Goal: Information Seeking & Learning: Learn about a topic

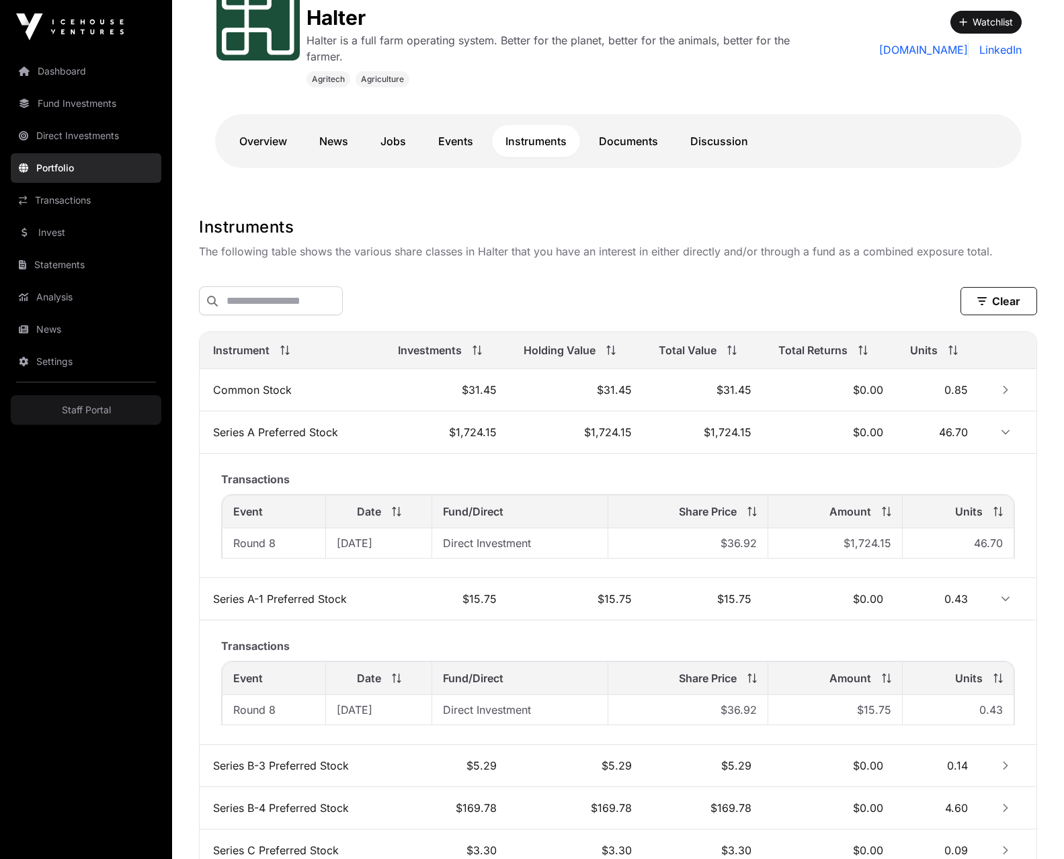
scroll to position [231, 0]
click at [402, 386] on td "$31.45" at bounding box center [447, 388] width 126 height 42
click at [1008, 395] on button "Row Collapsed" at bounding box center [1006, 388] width 22 height 22
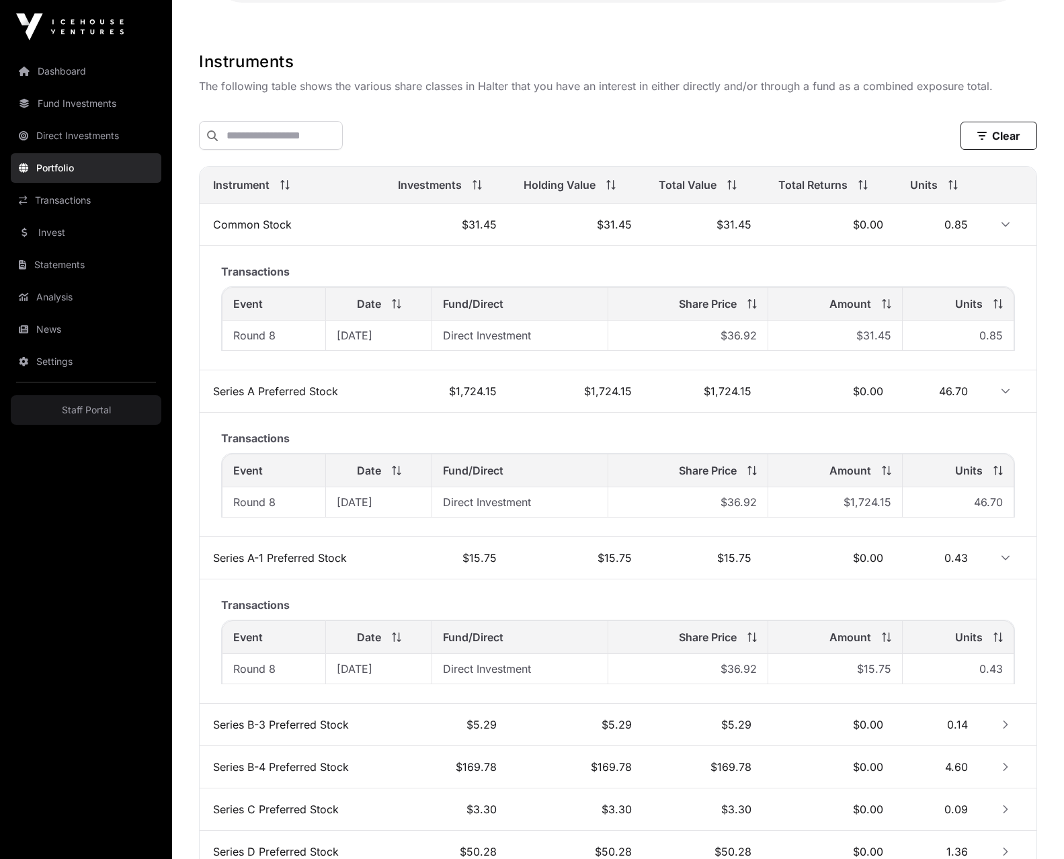
scroll to position [256, 0]
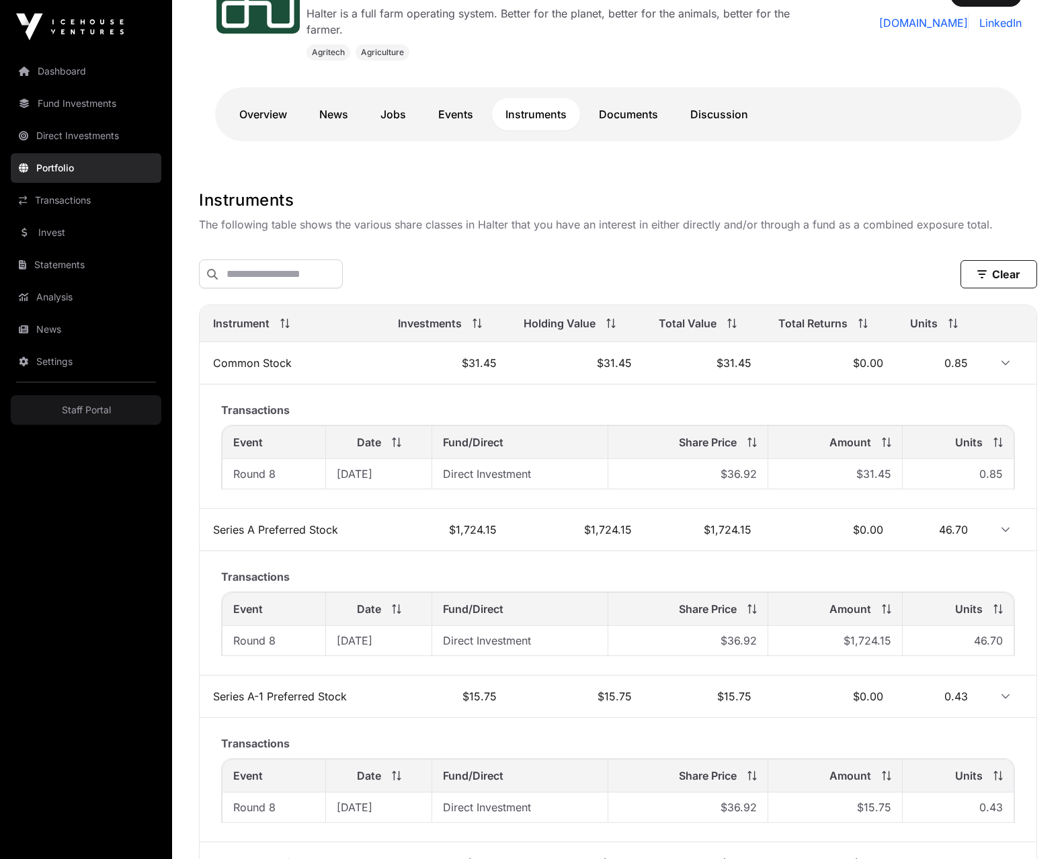
click at [1001, 371] on button "Row Expanded" at bounding box center [1006, 363] width 22 height 22
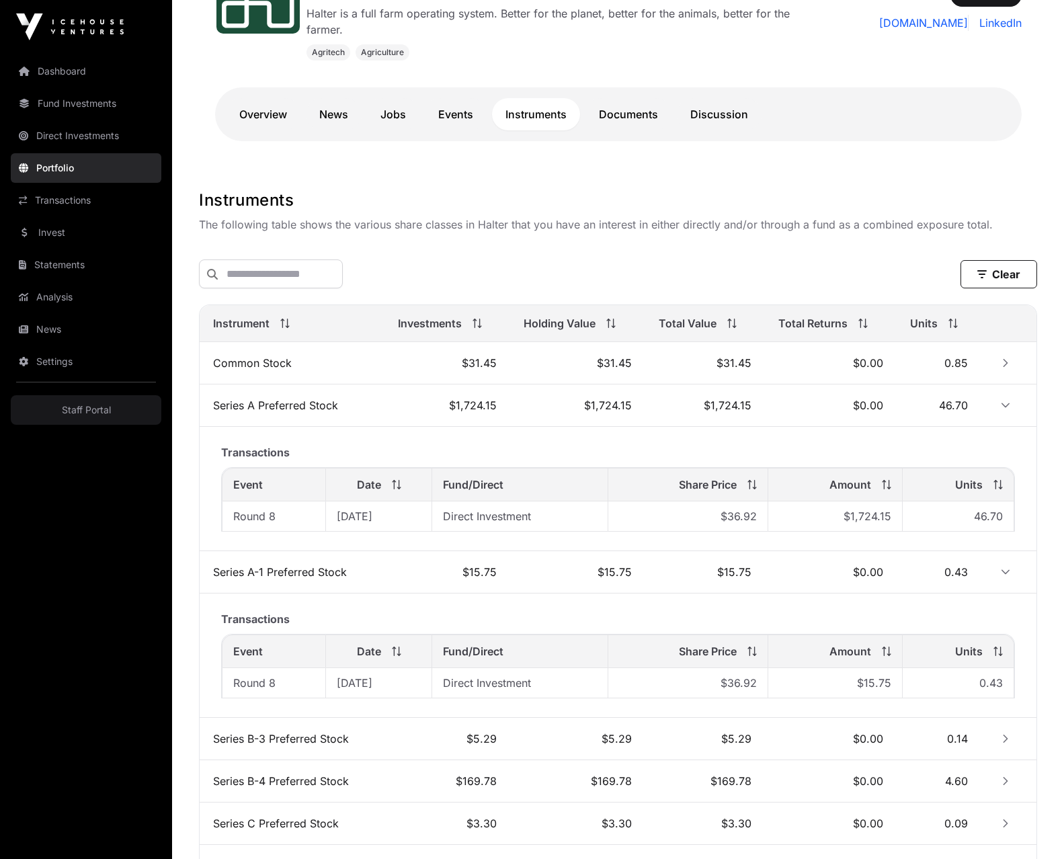
click at [1006, 407] on icon "Row Expanded" at bounding box center [1006, 405] width 8 height 5
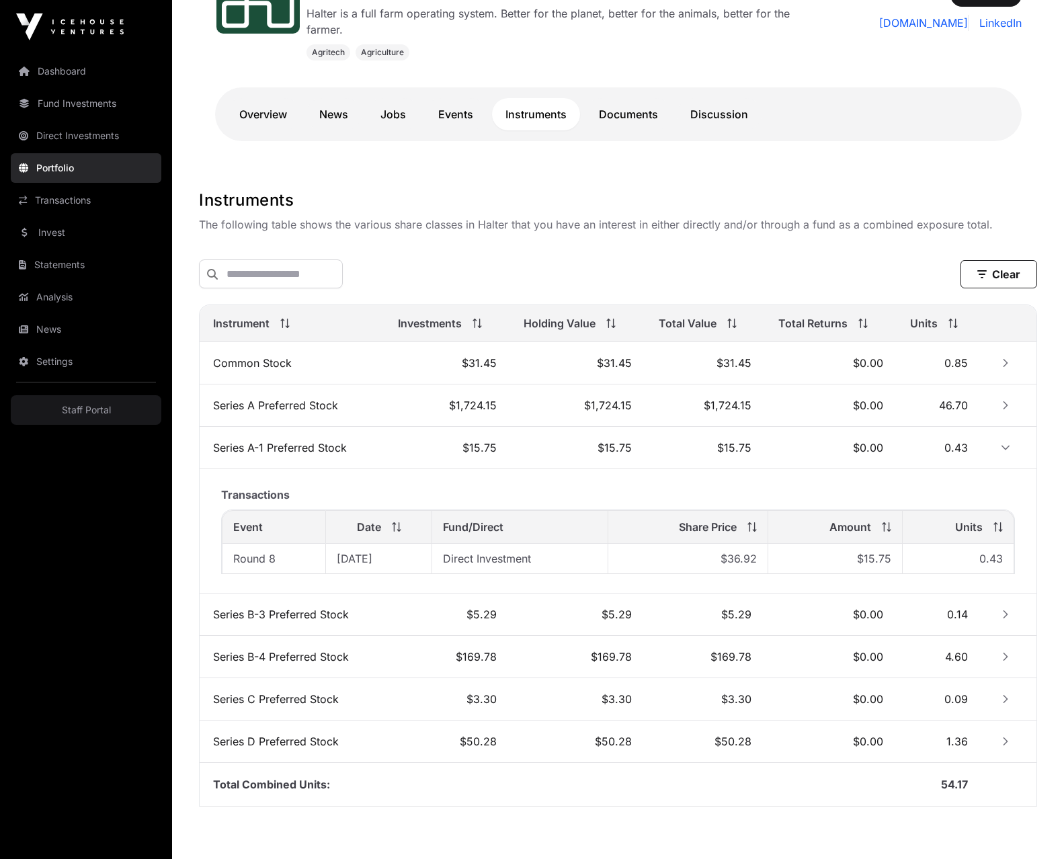
click at [1004, 444] on icon "Row Expanded" at bounding box center [1005, 447] width 9 height 9
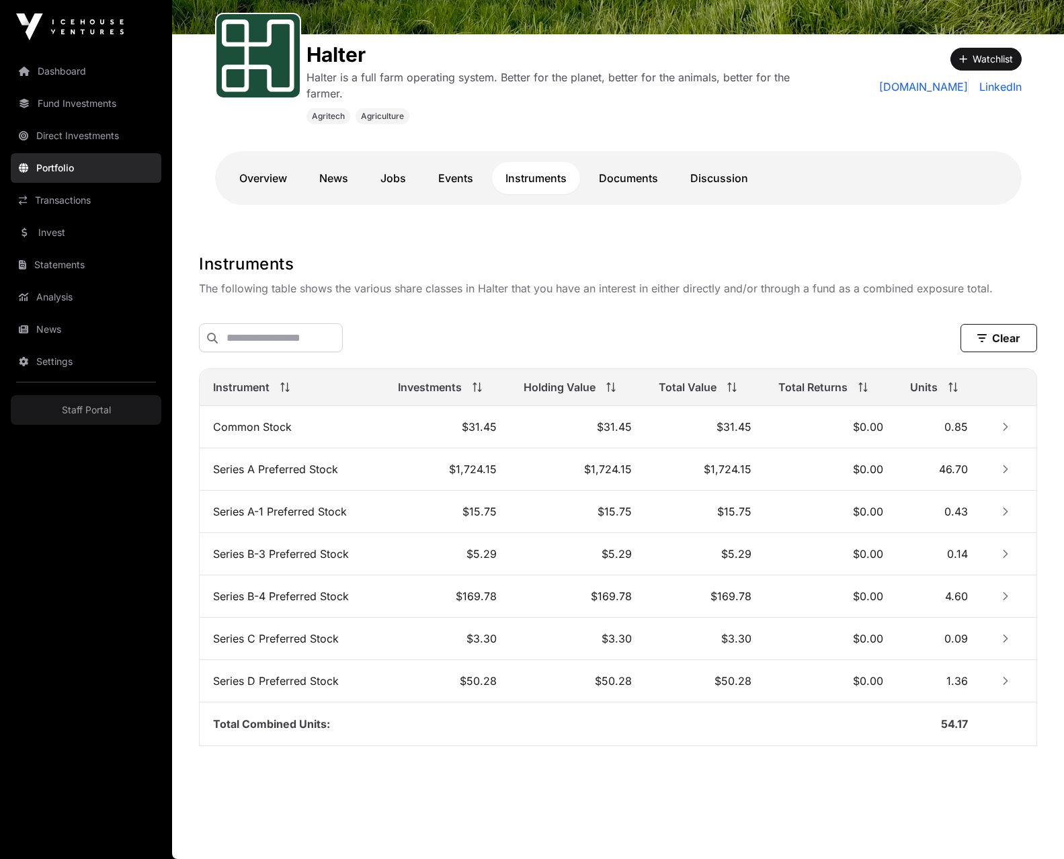
scroll to position [194, 0]
click at [381, 465] on td "Series A Preferred Stock" at bounding box center [292, 469] width 185 height 42
click at [1008, 467] on icon "Row Collapsed" at bounding box center [1005, 468] width 9 height 9
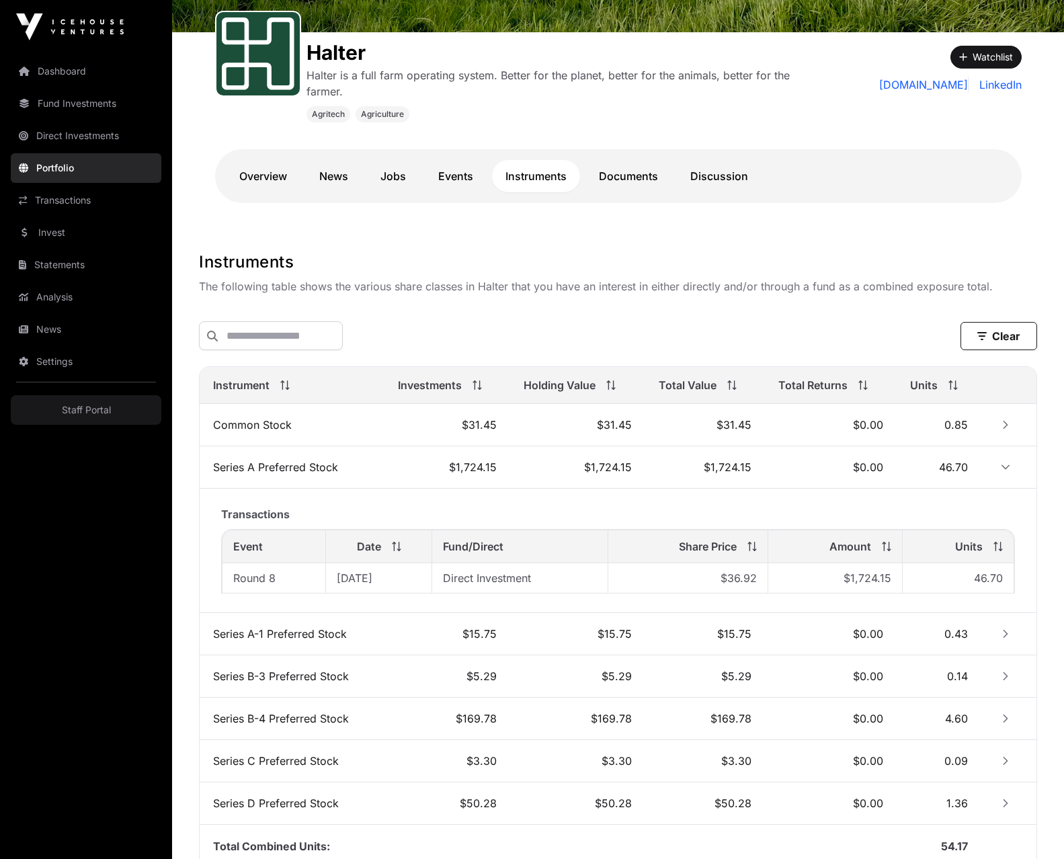
click at [1008, 467] on icon "Row Expanded" at bounding box center [1005, 466] width 9 height 9
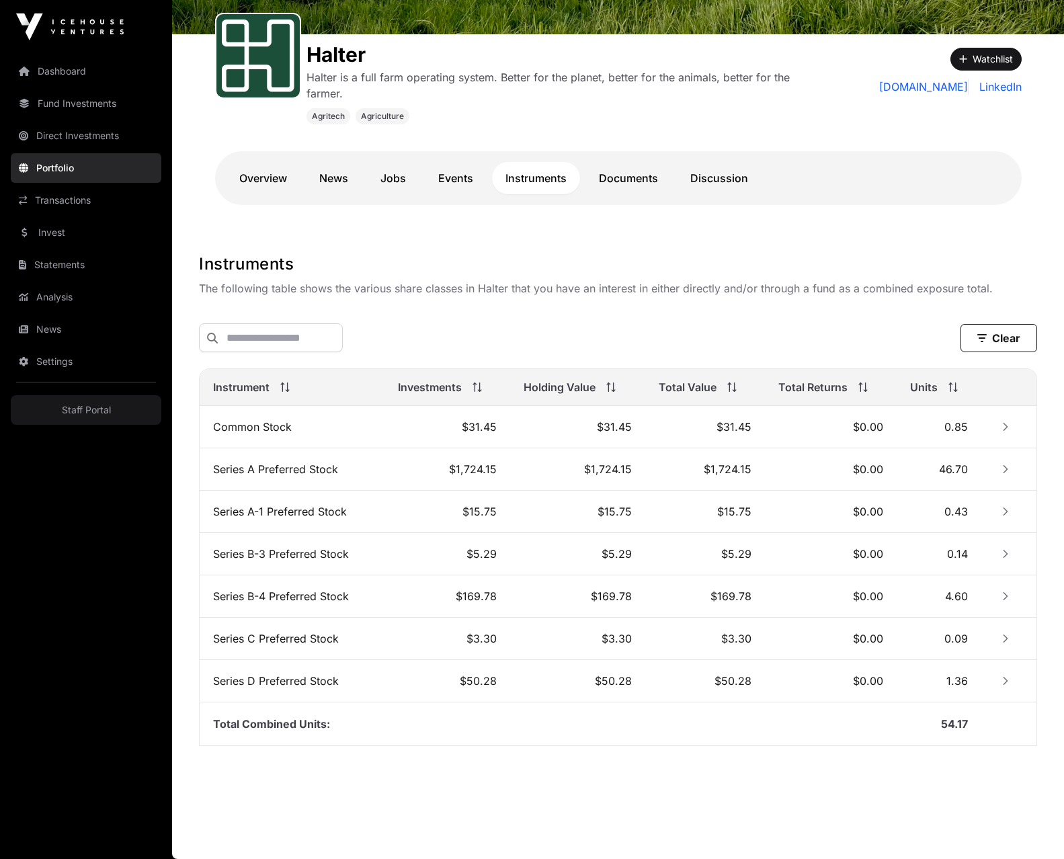
click at [274, 175] on link "Overview" at bounding box center [263, 178] width 75 height 32
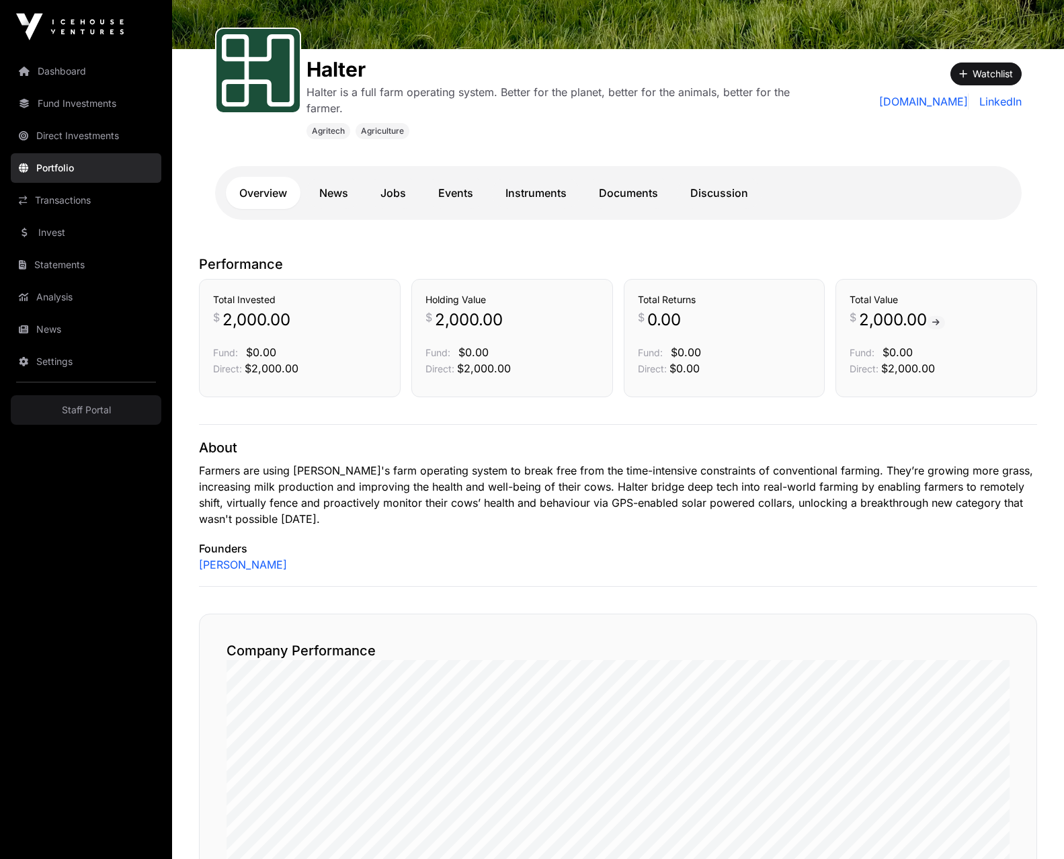
scroll to position [176, 0]
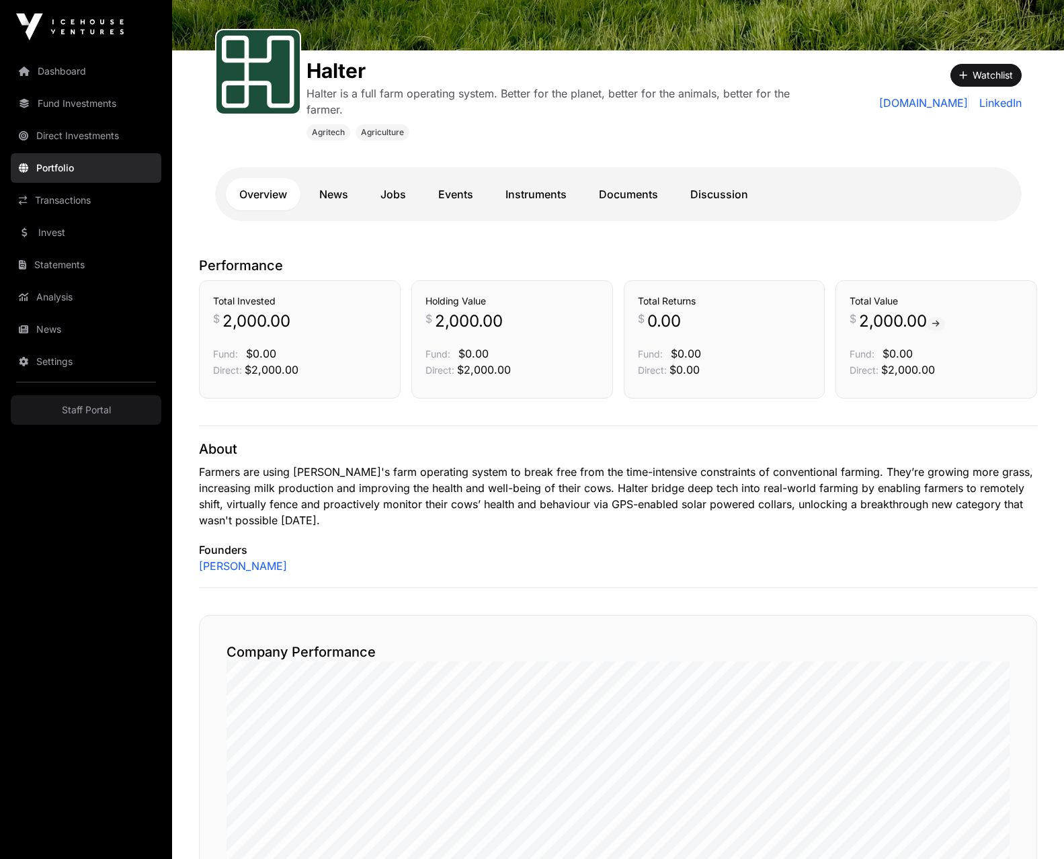
click at [212, 271] on p "Performance" at bounding box center [618, 265] width 838 height 19
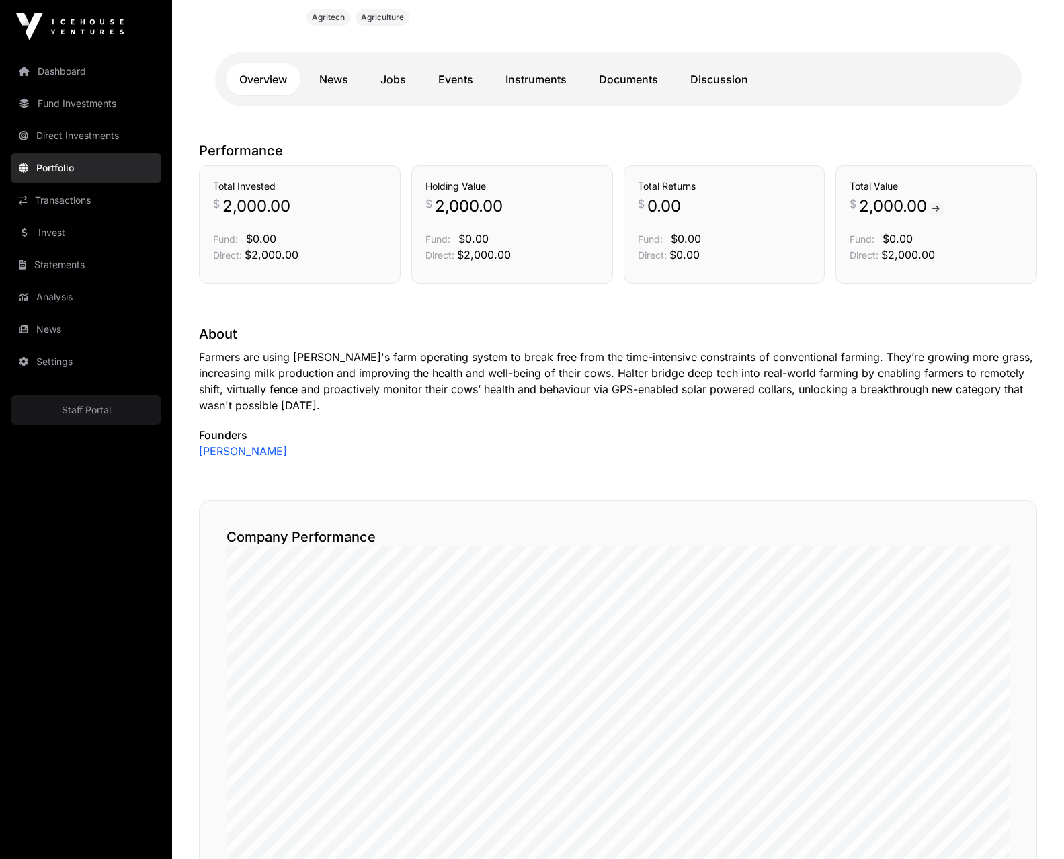
scroll to position [0, 0]
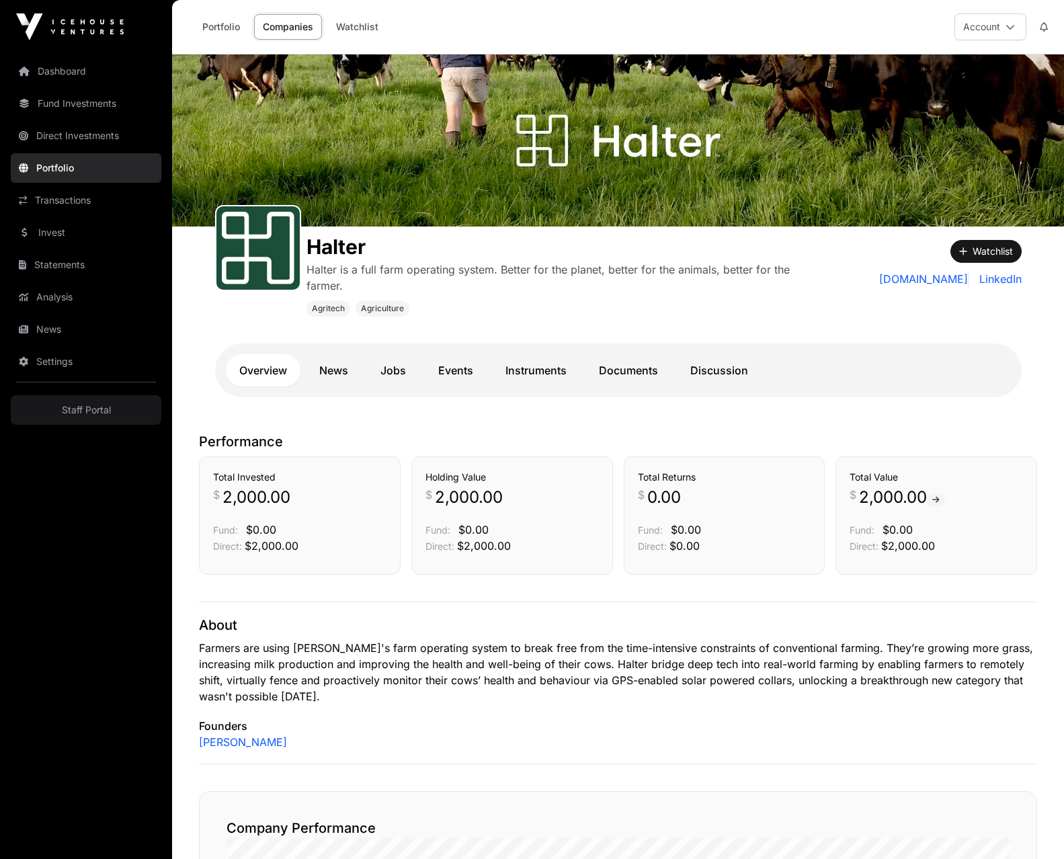
click at [218, 20] on link "Portfolio" at bounding box center [221, 27] width 55 height 26
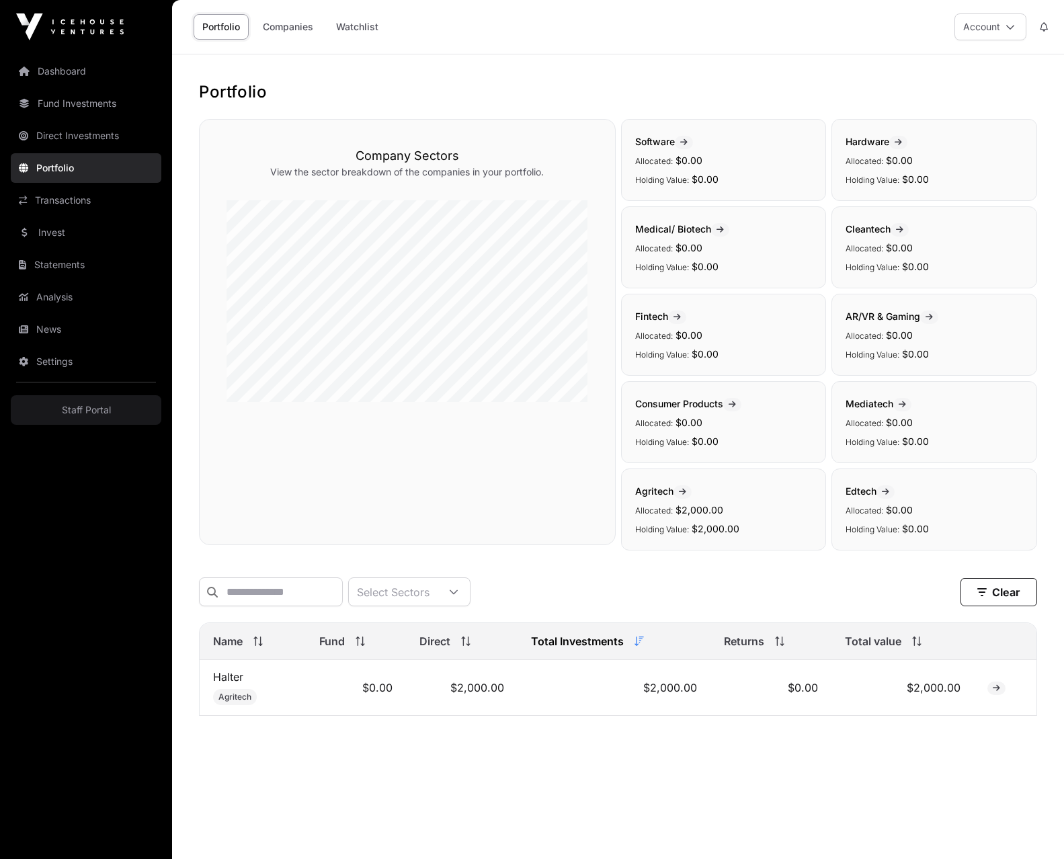
click at [287, 25] on link "Companies" at bounding box center [288, 27] width 68 height 26
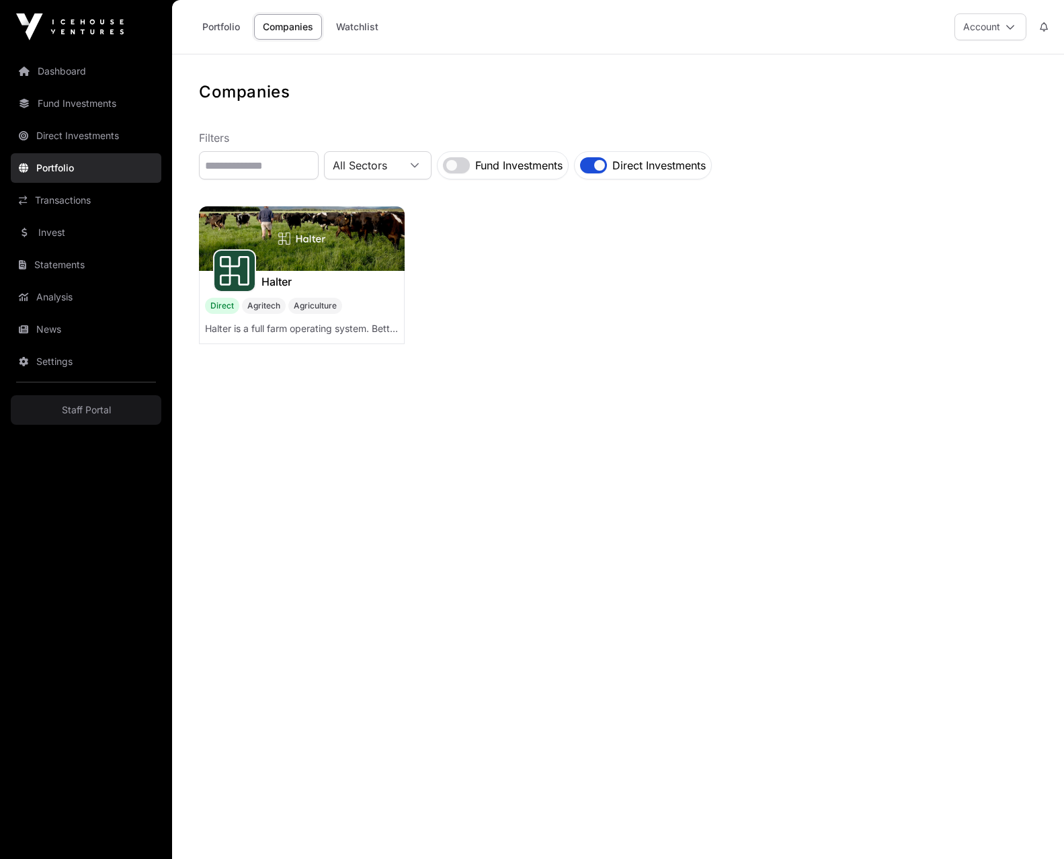
click at [360, 272] on div "Halter" at bounding box center [302, 282] width 204 height 22
click at [317, 224] on img at bounding box center [302, 238] width 206 height 65
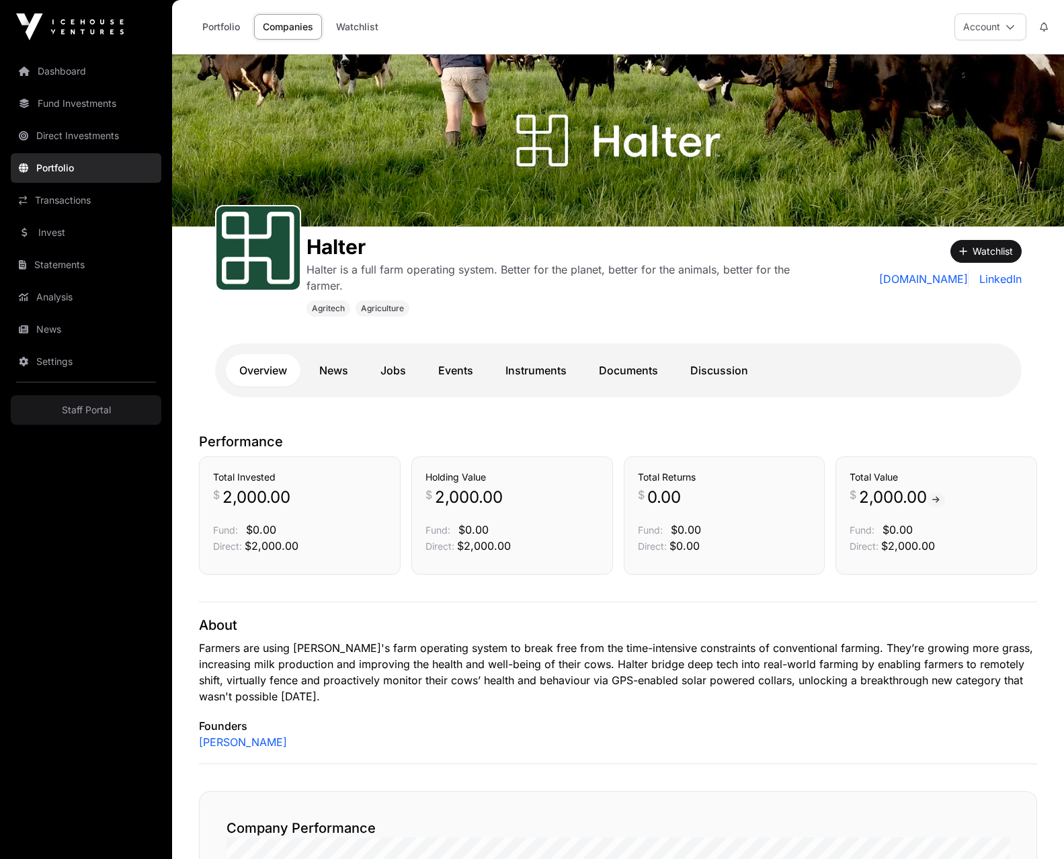
click at [456, 378] on link "Events" at bounding box center [456, 370] width 62 height 32
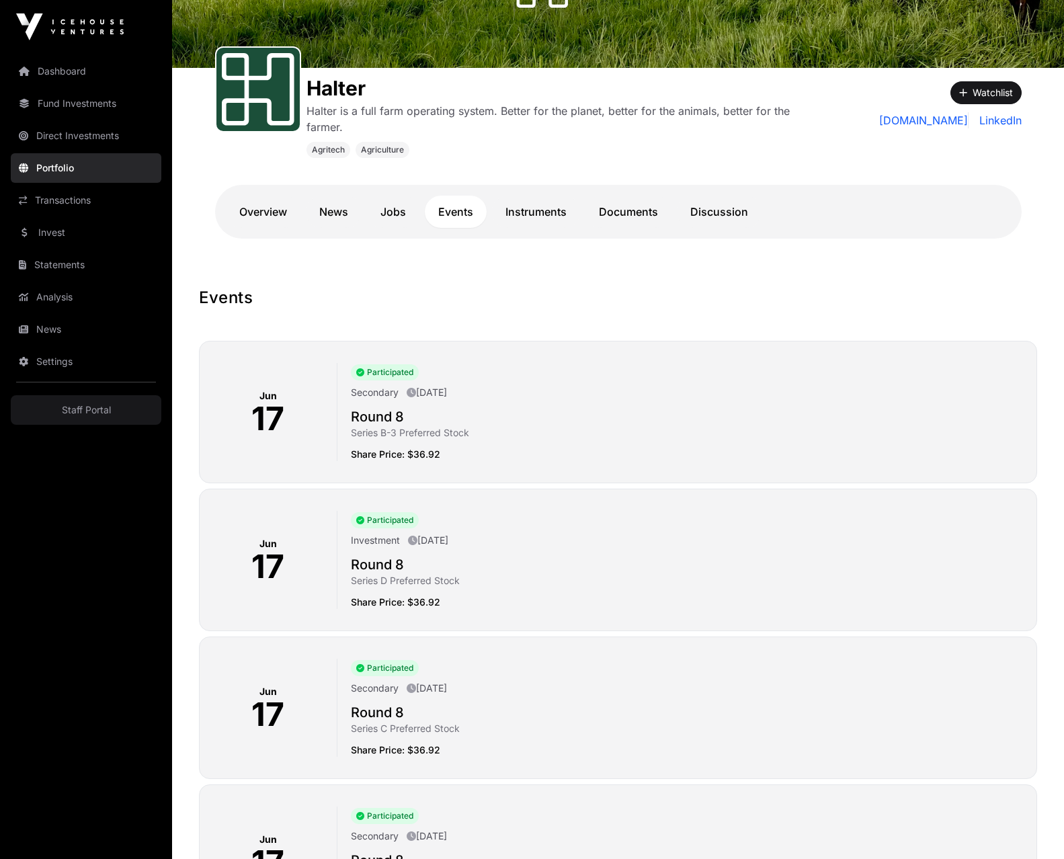
scroll to position [138, 0]
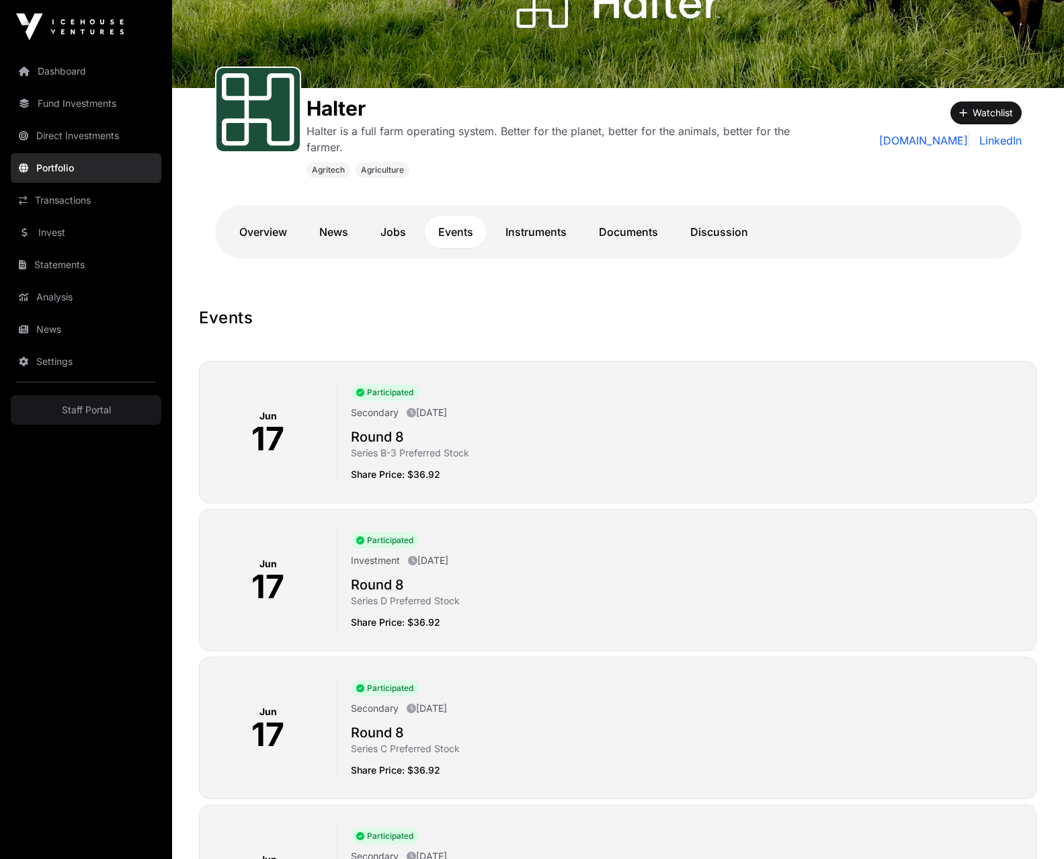
click at [512, 233] on link "Instruments" at bounding box center [536, 232] width 88 height 32
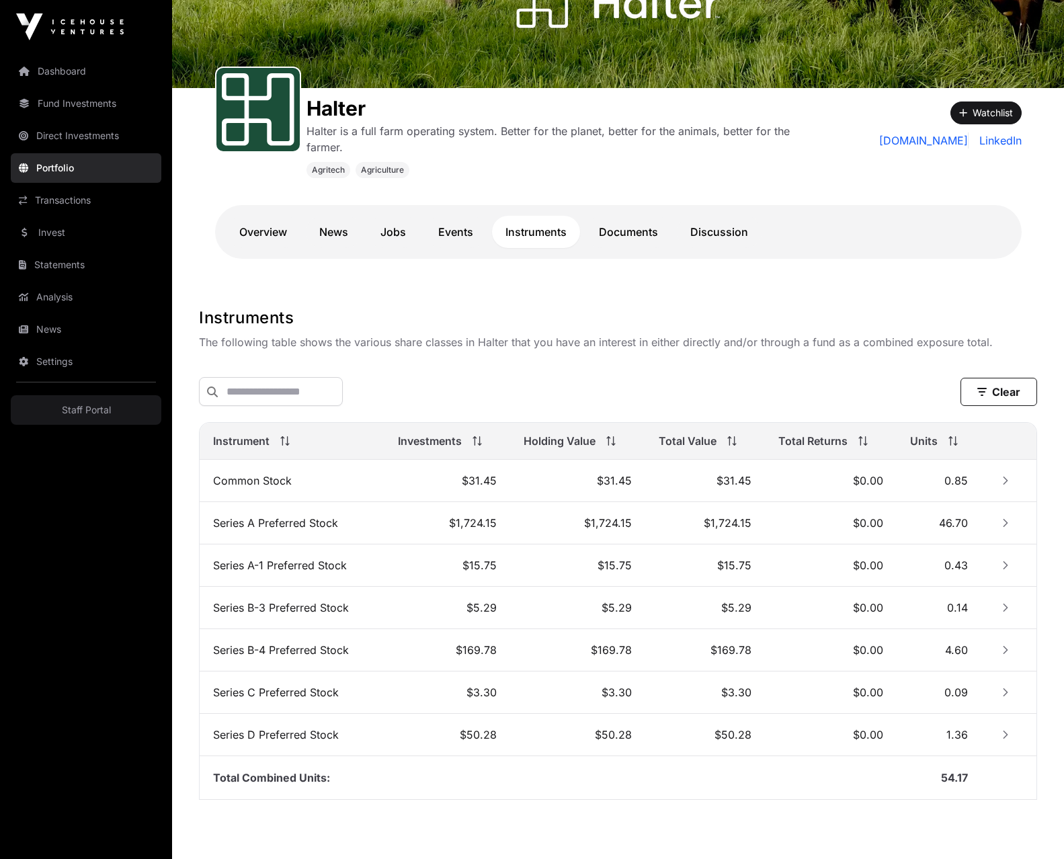
click at [632, 234] on link "Documents" at bounding box center [628, 232] width 86 height 32
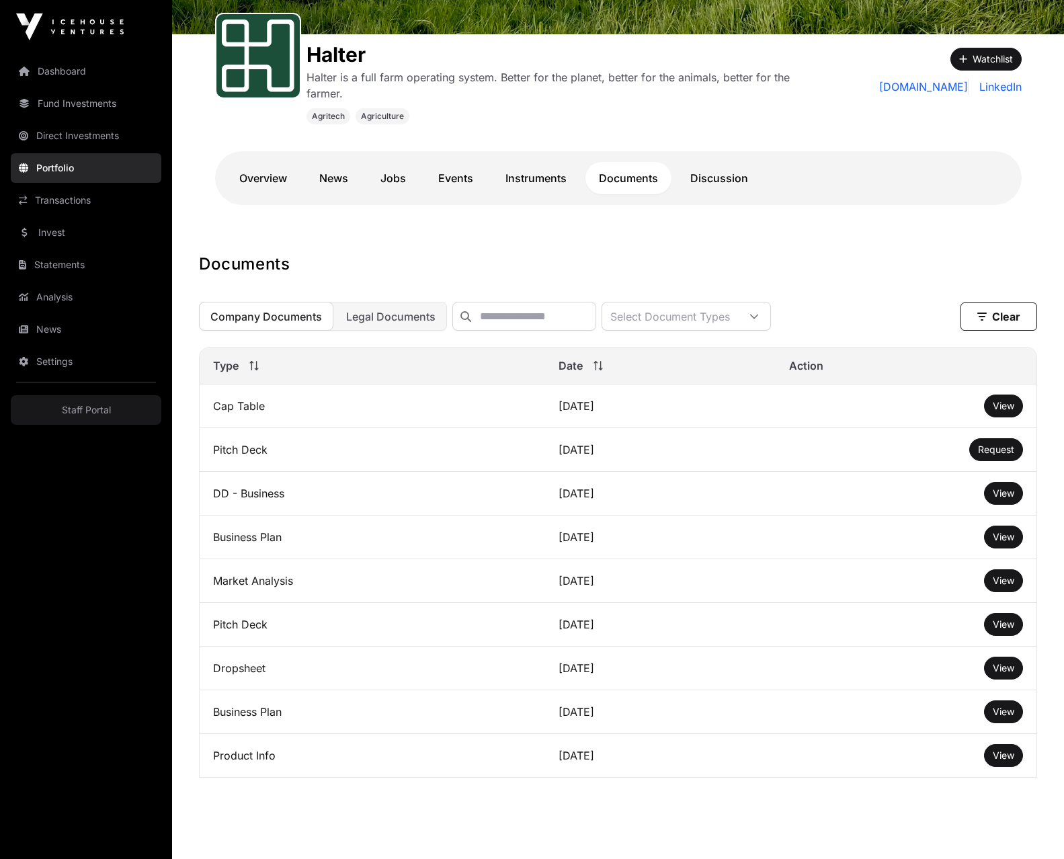
scroll to position [184, 0]
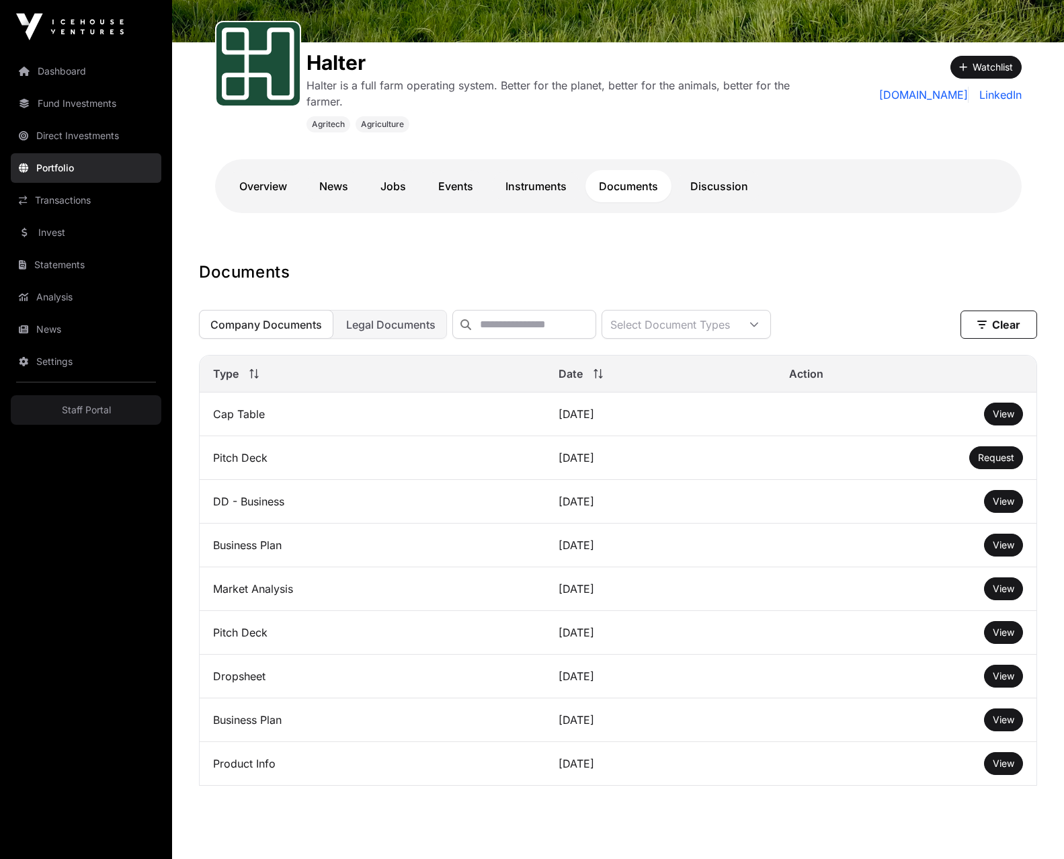
click at [699, 183] on link "Discussion" at bounding box center [719, 186] width 85 height 32
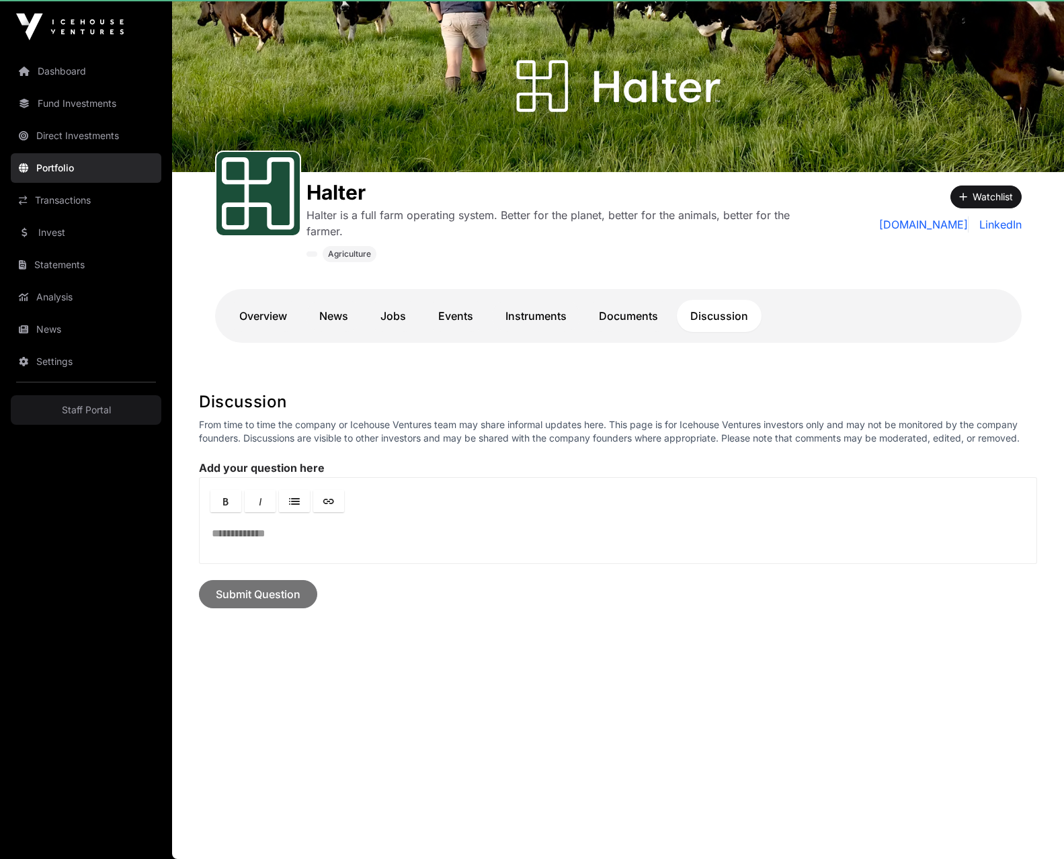
scroll to position [54, 0]
click at [266, 315] on link "Overview" at bounding box center [263, 316] width 75 height 32
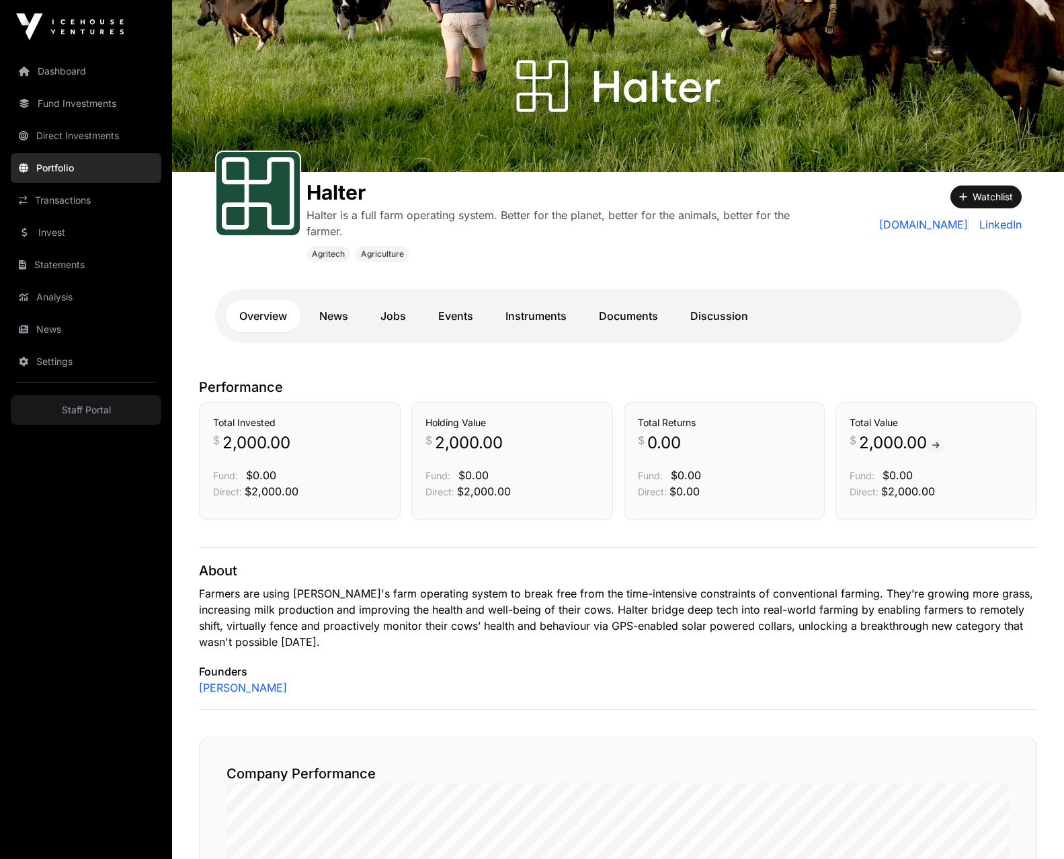
click at [348, 307] on link "News" at bounding box center [334, 316] width 56 height 32
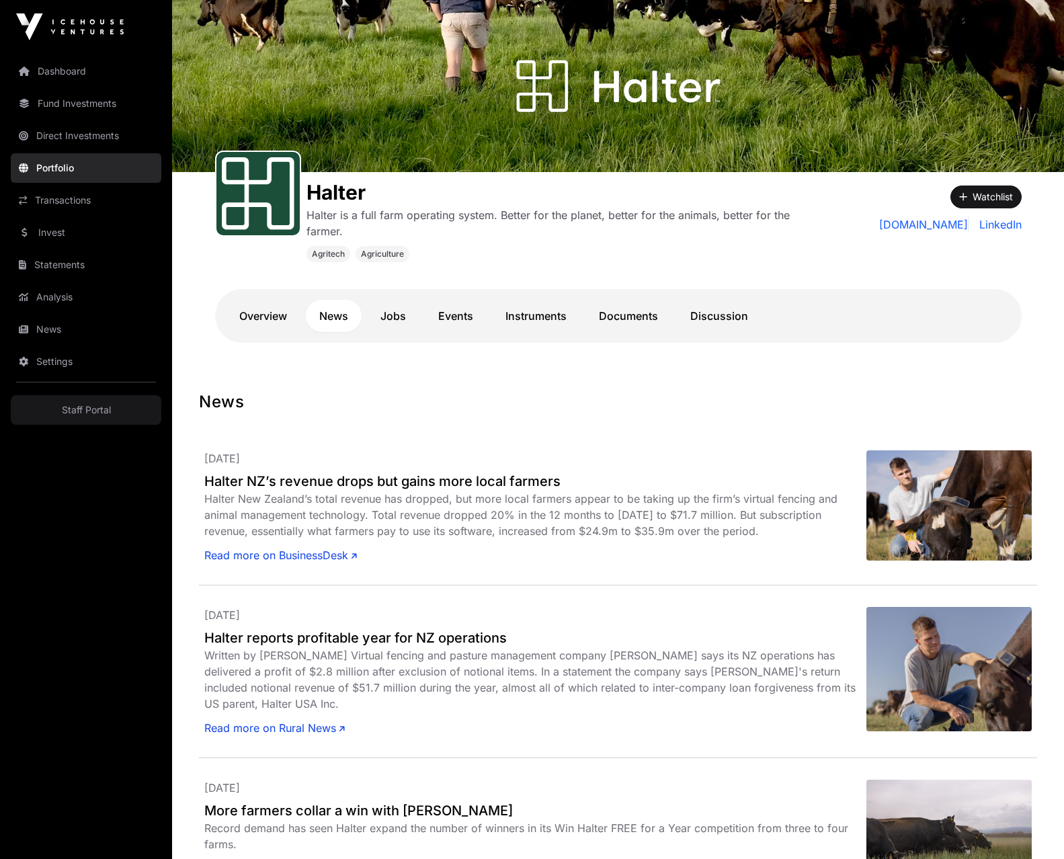
click at [392, 317] on link "Jobs" at bounding box center [393, 316] width 52 height 32
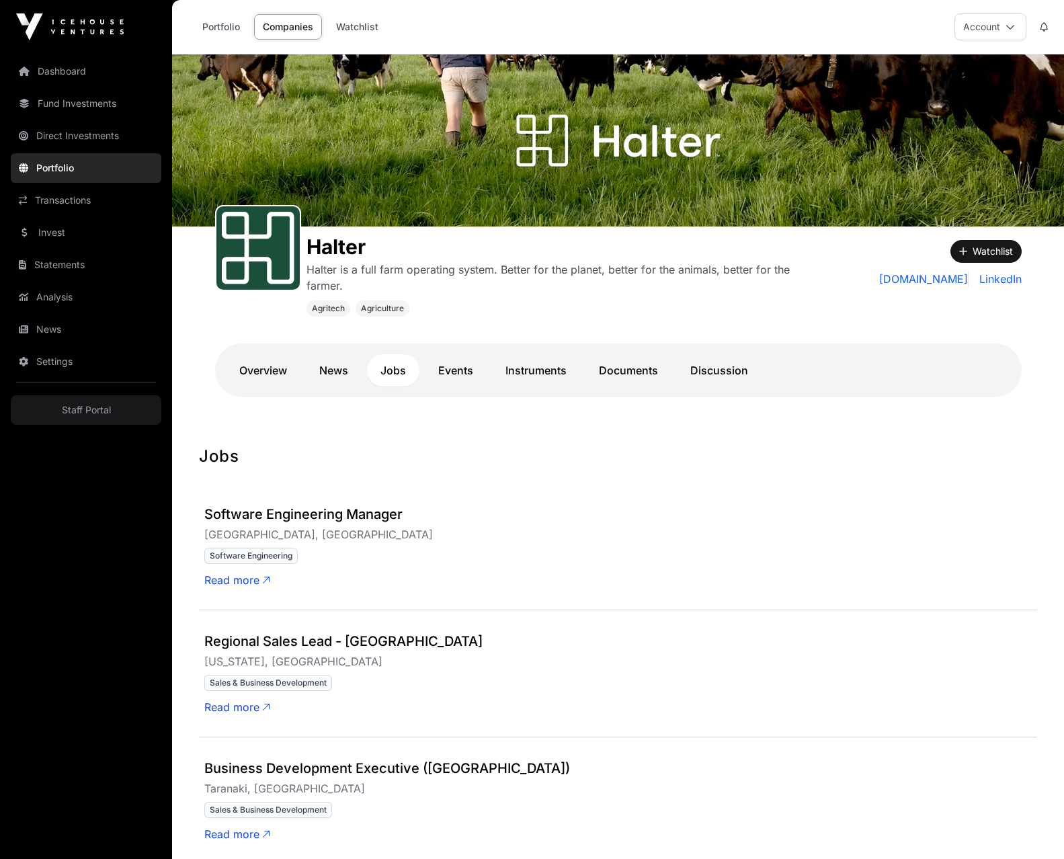
click at [526, 359] on link "Instruments" at bounding box center [536, 370] width 88 height 32
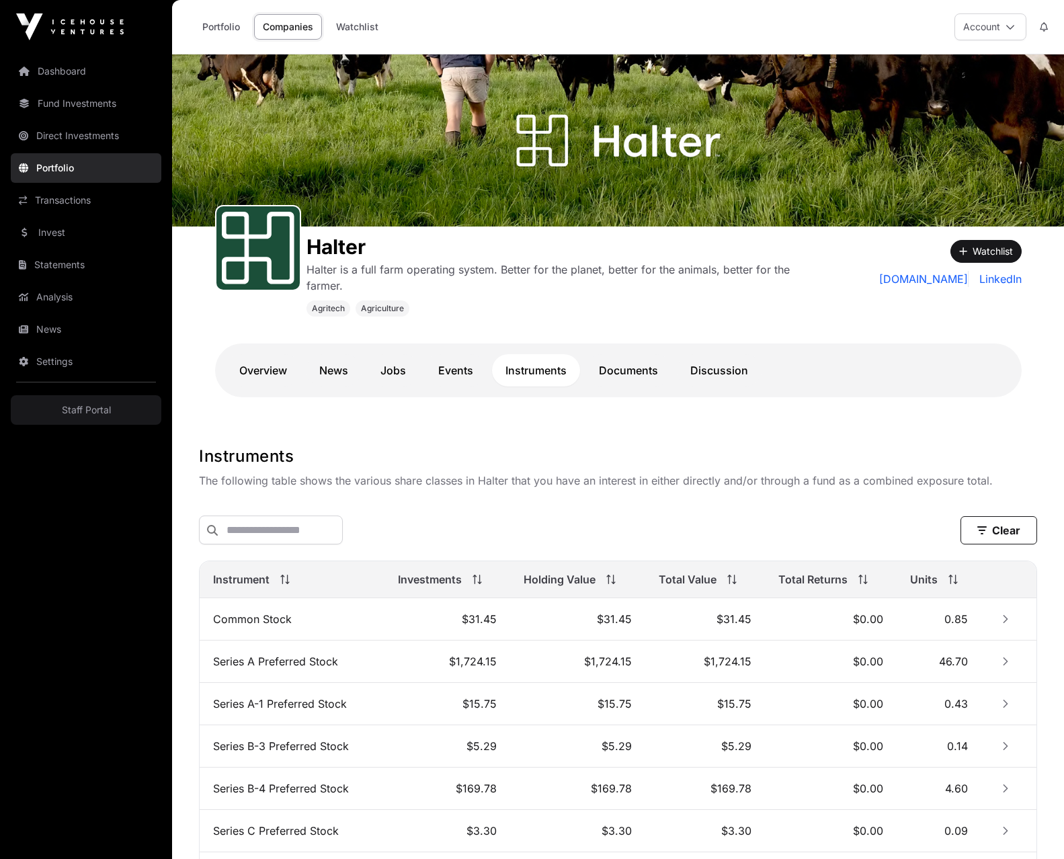
click at [464, 374] on link "Events" at bounding box center [456, 370] width 62 height 32
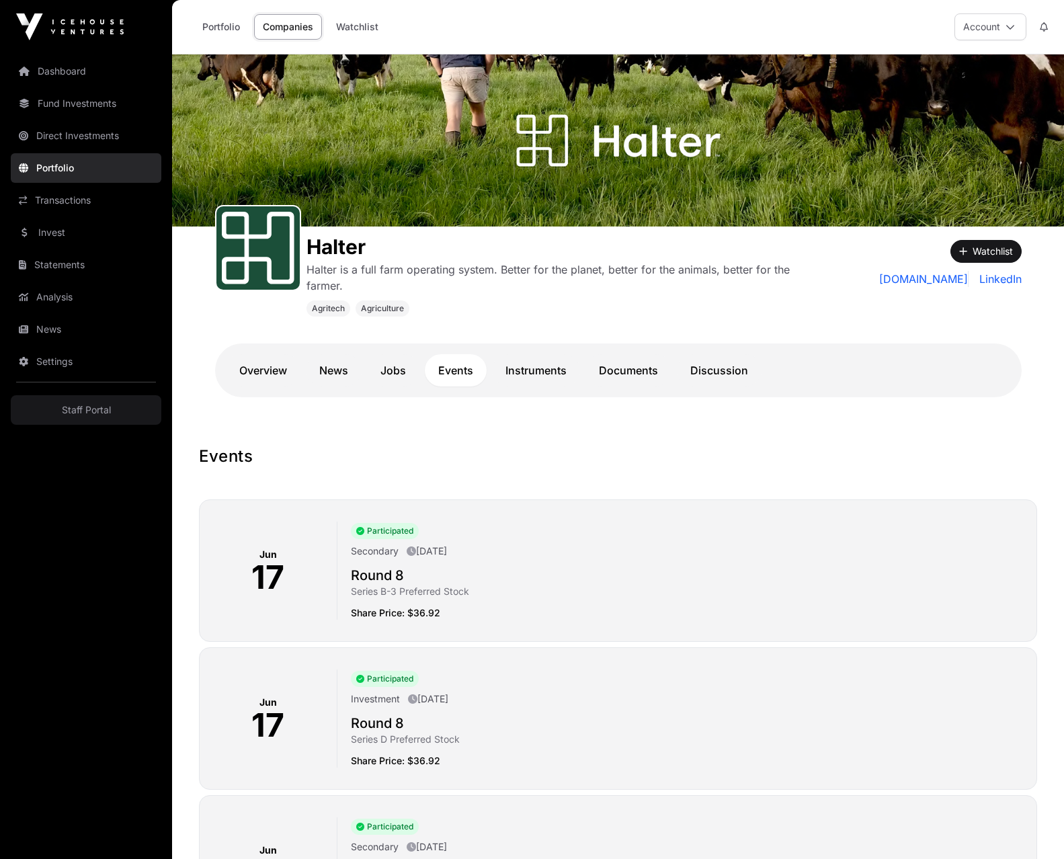
click at [522, 370] on link "Instruments" at bounding box center [536, 370] width 88 height 32
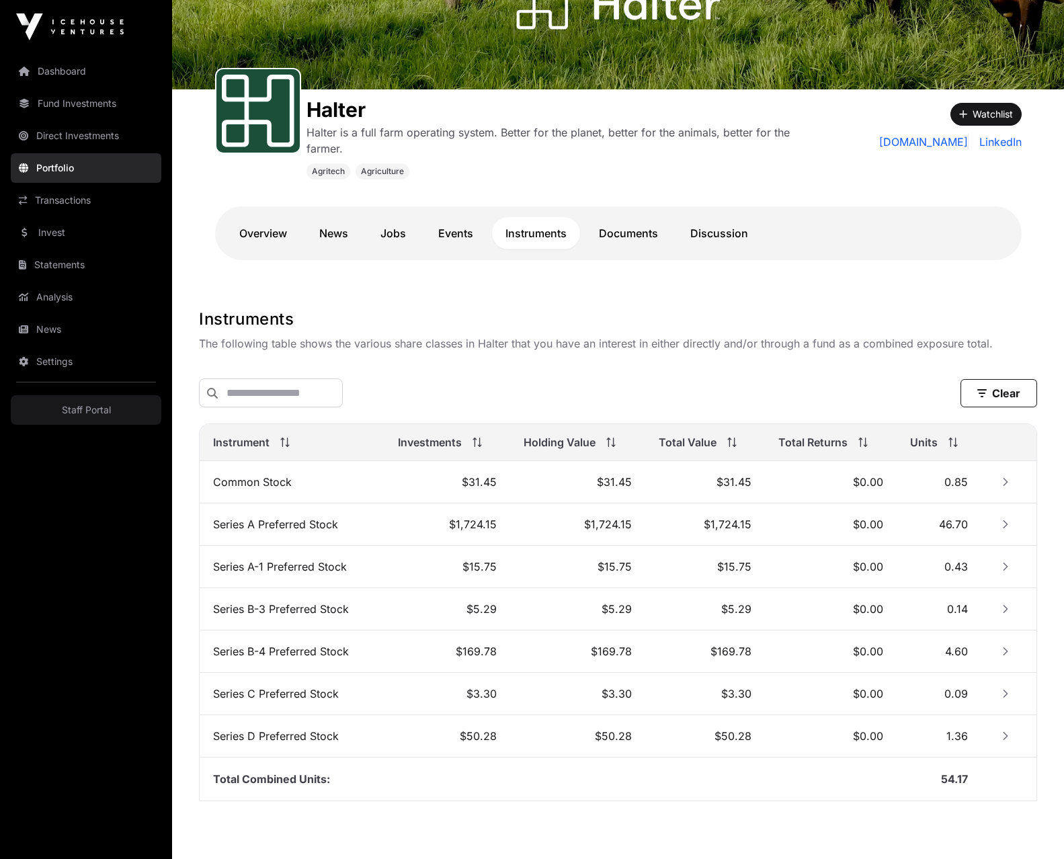
scroll to position [159, 0]
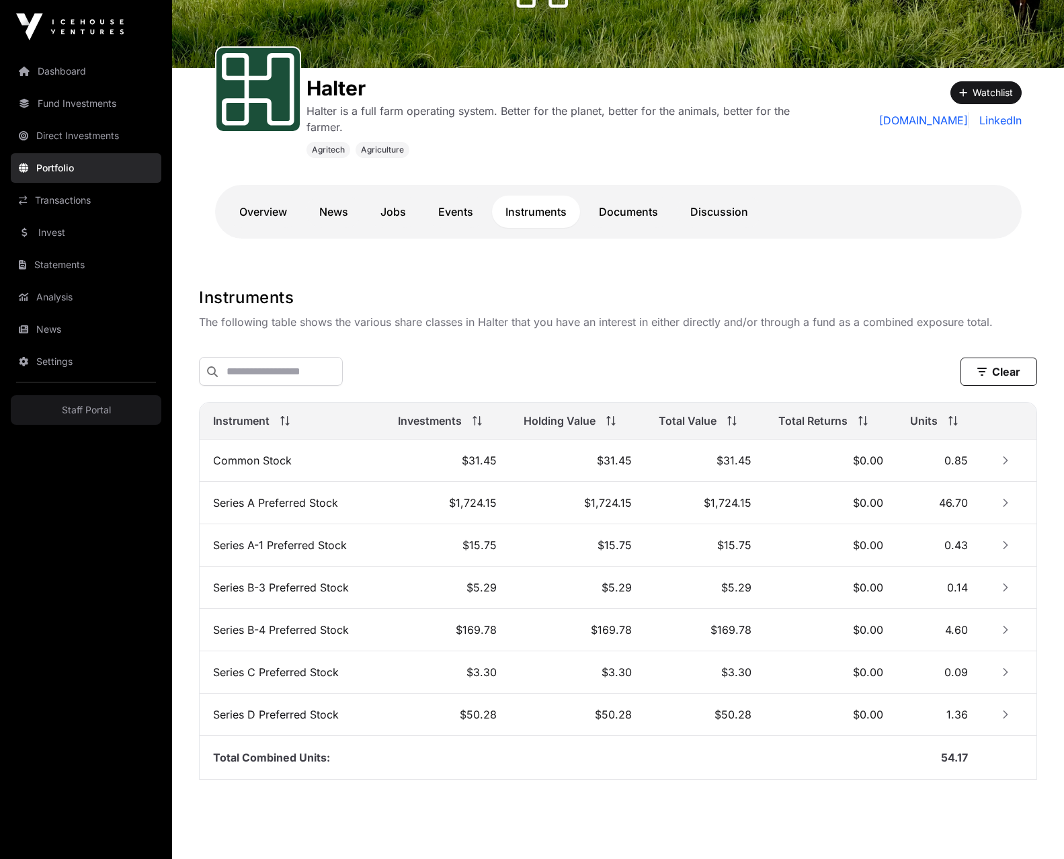
click at [542, 521] on td "$1,724.15" at bounding box center [577, 503] width 135 height 42
click at [1004, 506] on icon "Row Collapsed" at bounding box center [1005, 502] width 9 height 9
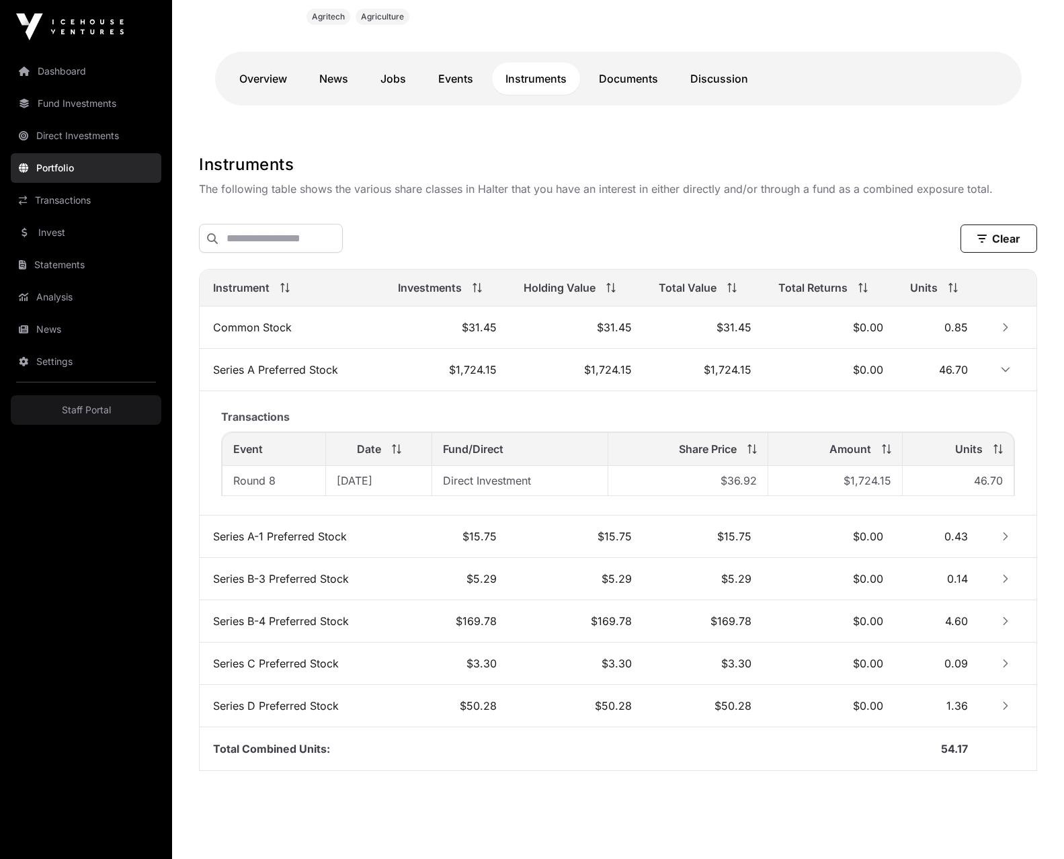
scroll to position [311, 0]
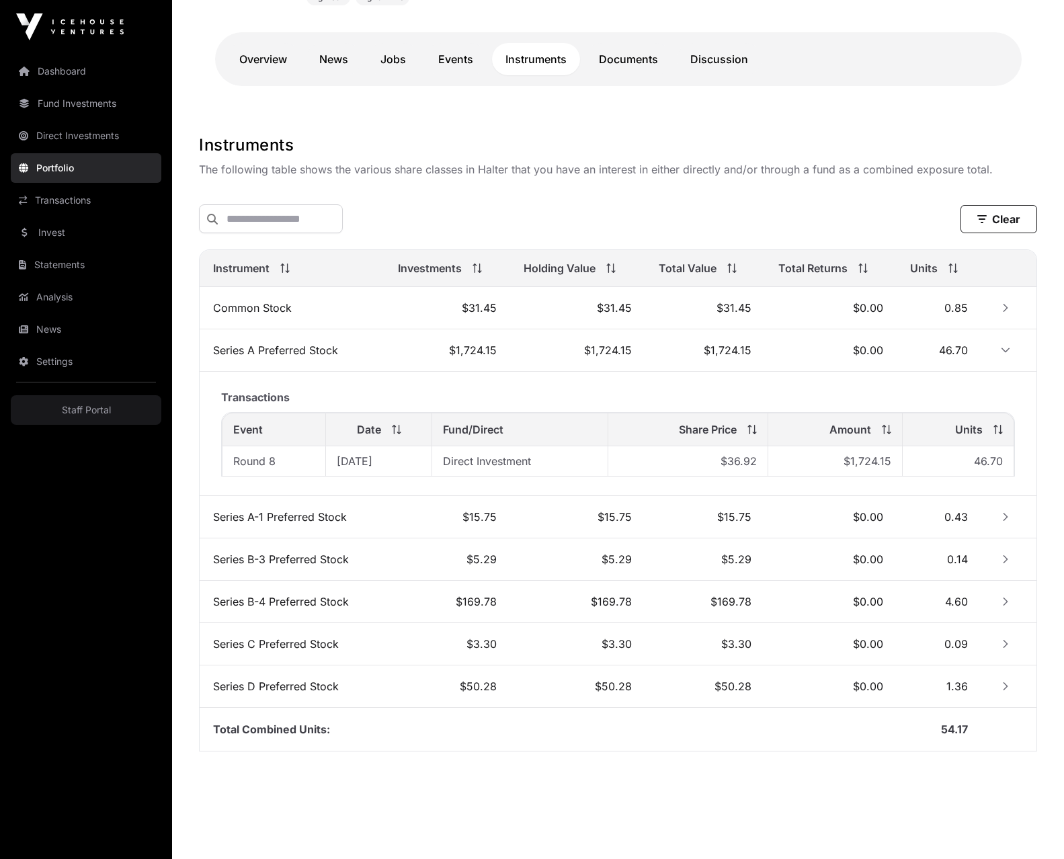
click at [929, 601] on td "4.60" at bounding box center [939, 602] width 85 height 42
click at [1004, 603] on icon "Row Collapsed" at bounding box center [1005, 601] width 9 height 9
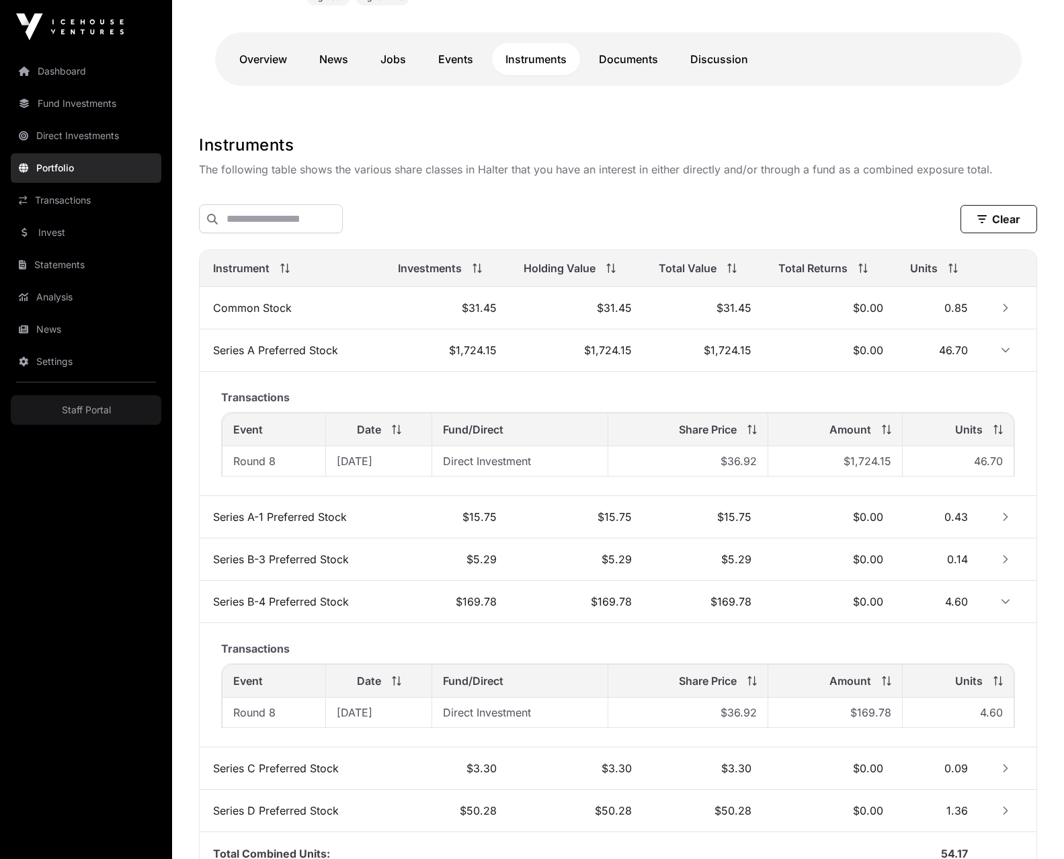
click at [1004, 603] on icon "Row Expanded" at bounding box center [1006, 602] width 8 height 5
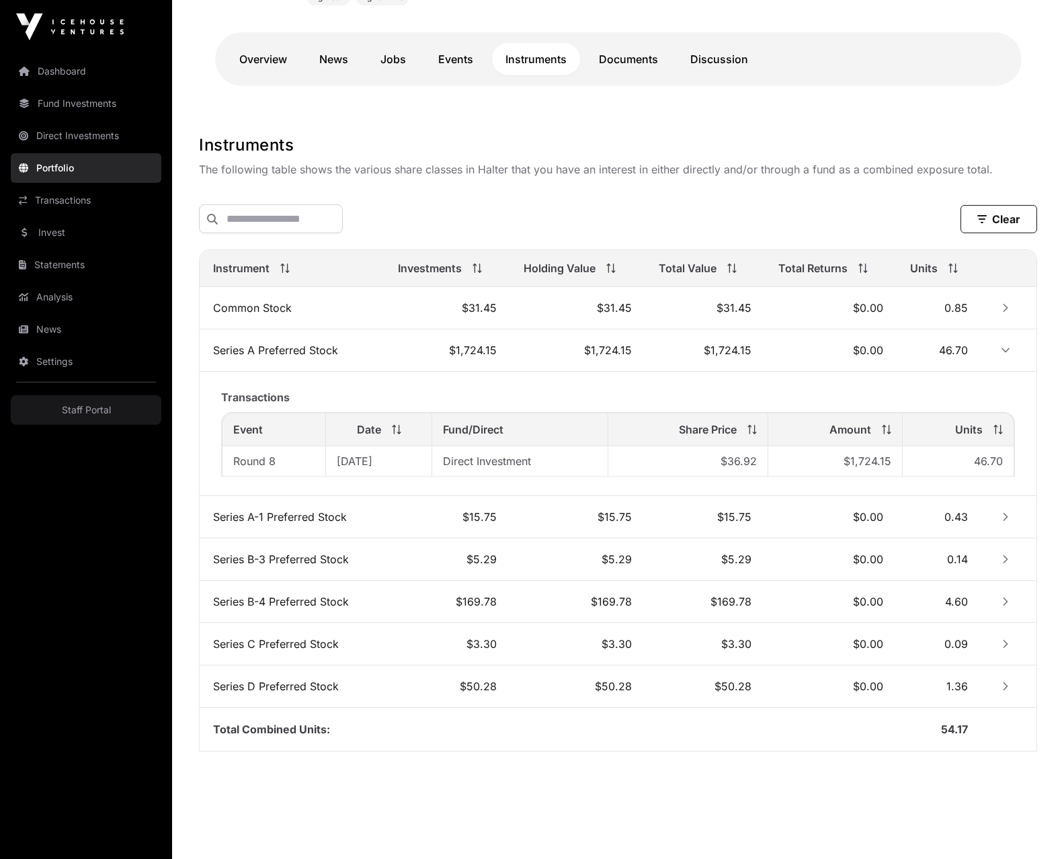
click at [1004, 603] on icon "Row Collapsed" at bounding box center [1005, 601] width 9 height 9
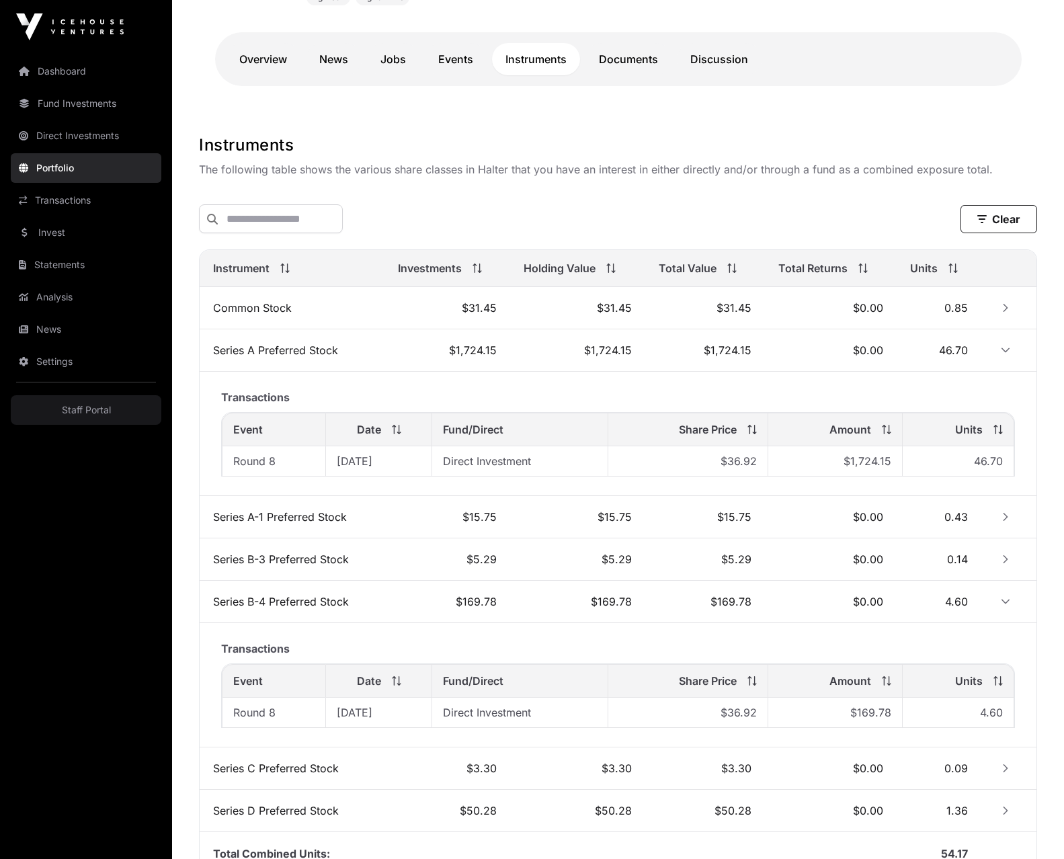
click at [401, 684] on icon at bounding box center [396, 680] width 9 height 9
click at [398, 684] on icon at bounding box center [396, 680] width 9 height 9
click at [401, 686] on icon at bounding box center [396, 680] width 9 height 9
click at [268, 694] on th "Event" at bounding box center [274, 681] width 104 height 34
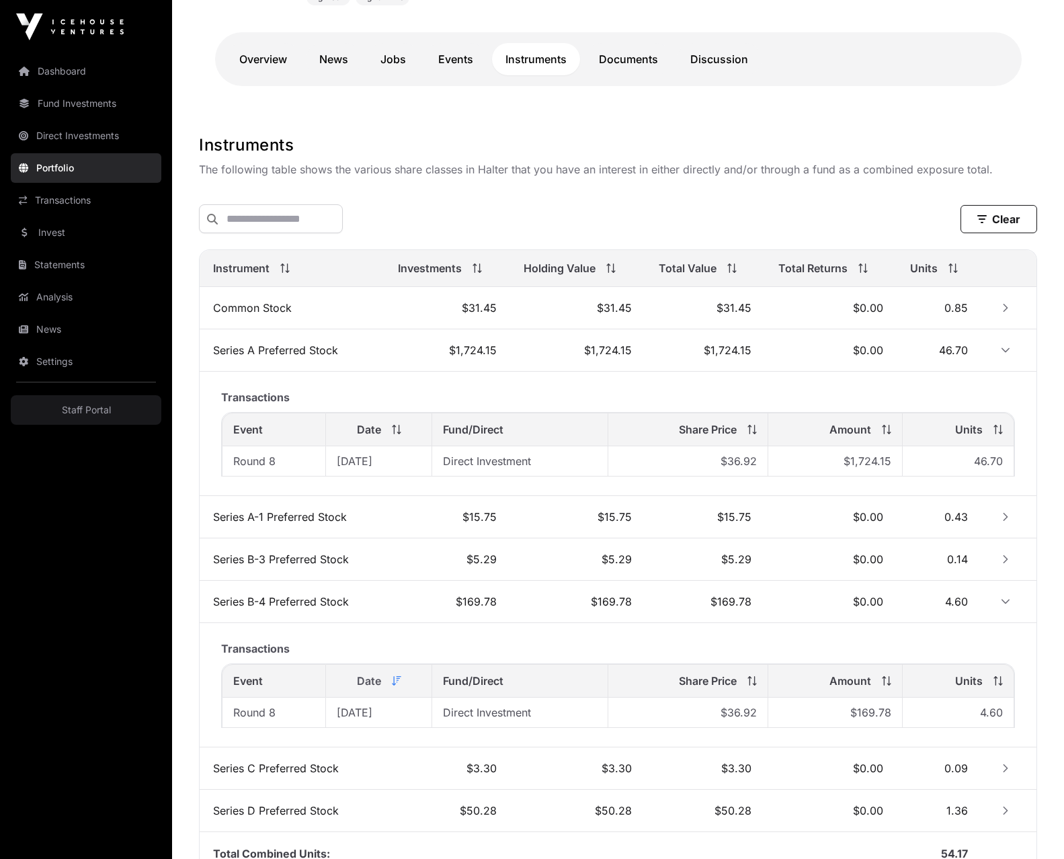
click at [300, 691] on th "Event" at bounding box center [274, 681] width 104 height 34
click at [1012, 206] on button "Clear" at bounding box center [999, 219] width 77 height 28
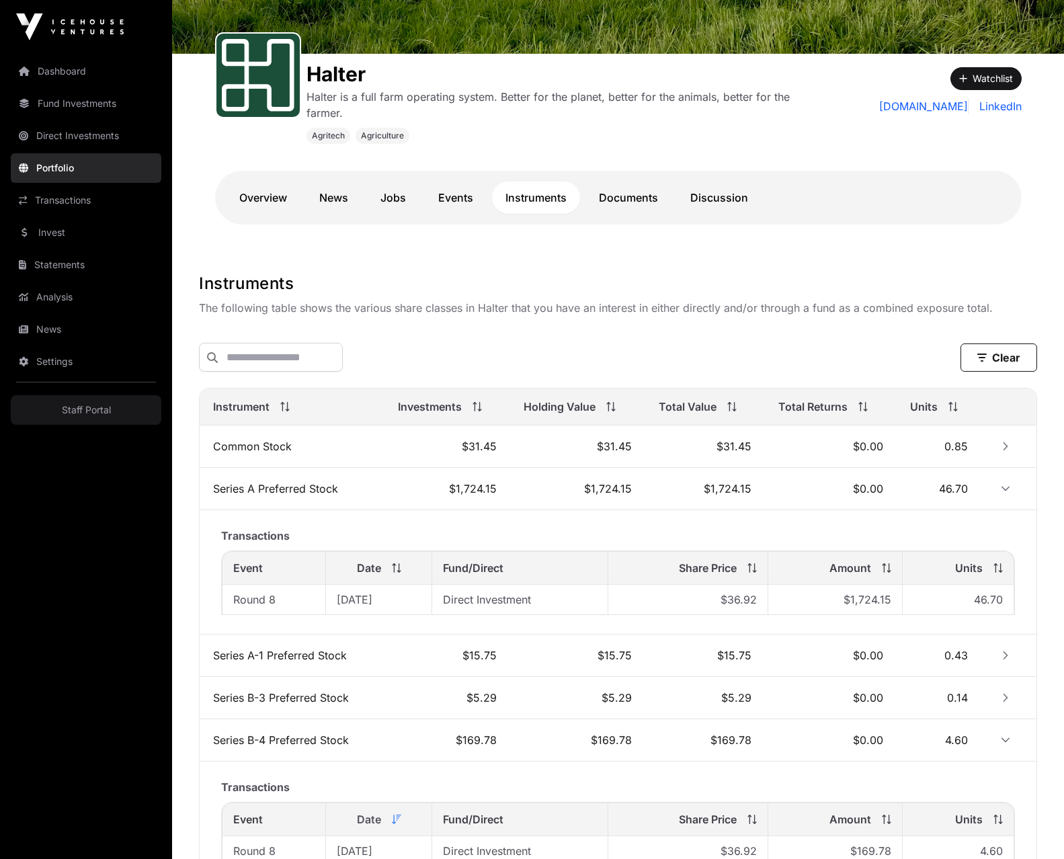
scroll to position [185, 0]
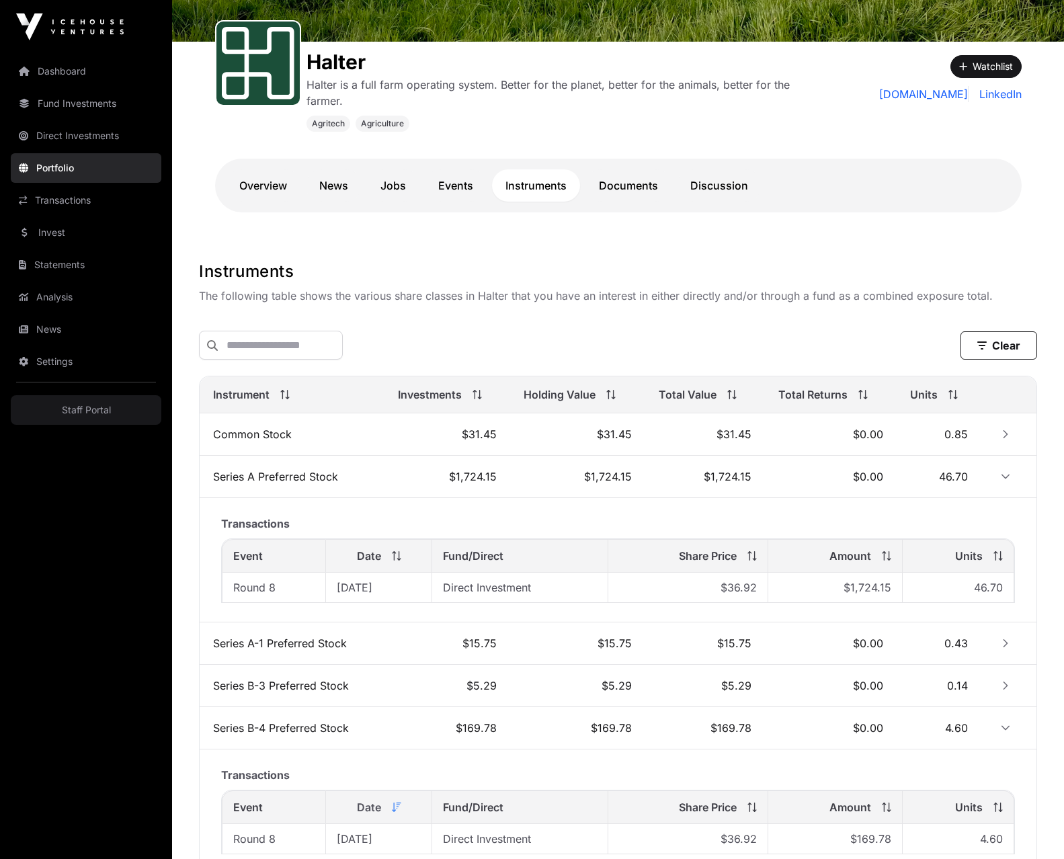
click at [585, 509] on div "Transactions Event Date Fund/Direct Share Price Amount Units Round 8 17/06/2025…" at bounding box center [617, 560] width 815 height 108
click at [391, 478] on td "$1,724.15" at bounding box center [447, 477] width 126 height 42
click at [1015, 477] on button "Row Expanded" at bounding box center [1006, 477] width 22 height 22
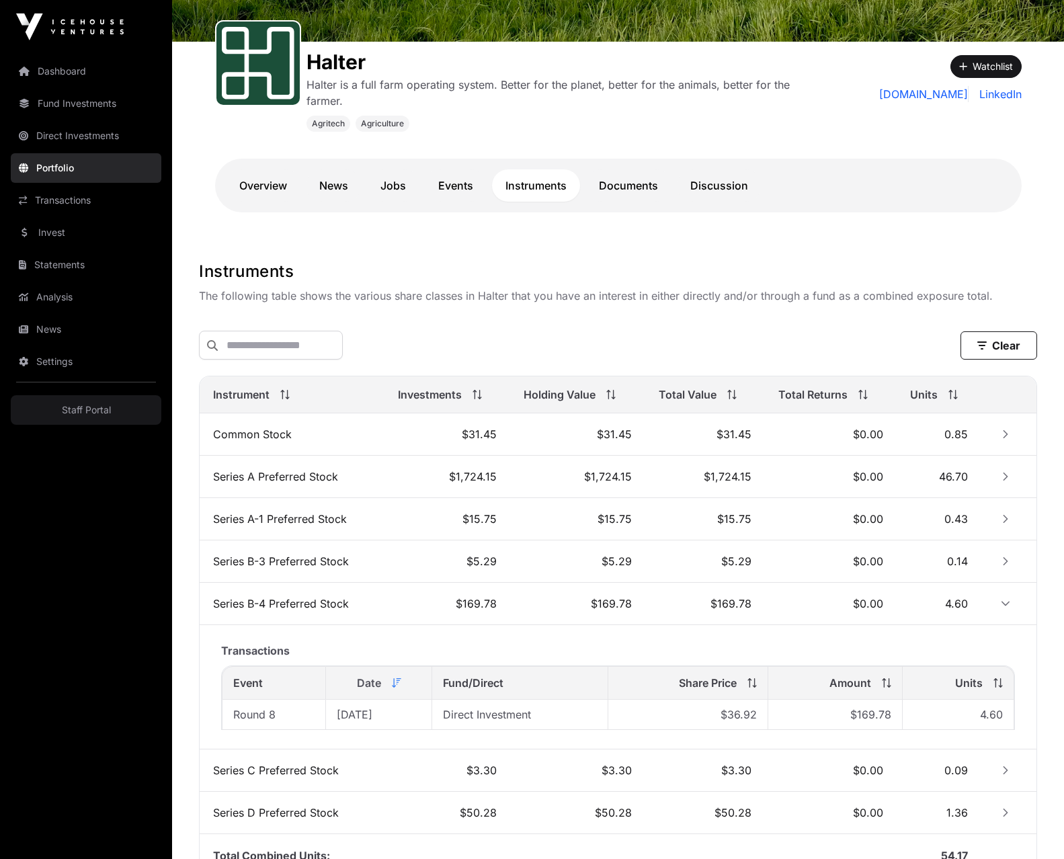
click at [460, 196] on link "Events" at bounding box center [456, 185] width 62 height 32
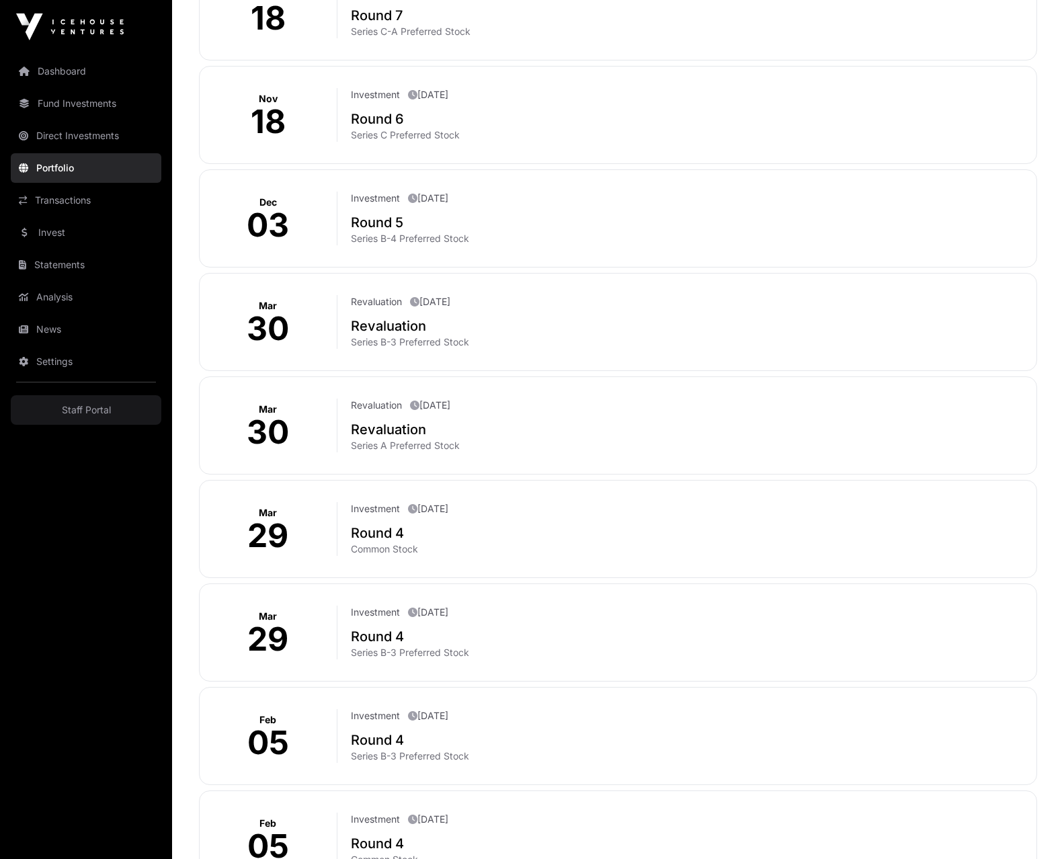
scroll to position [840, 0]
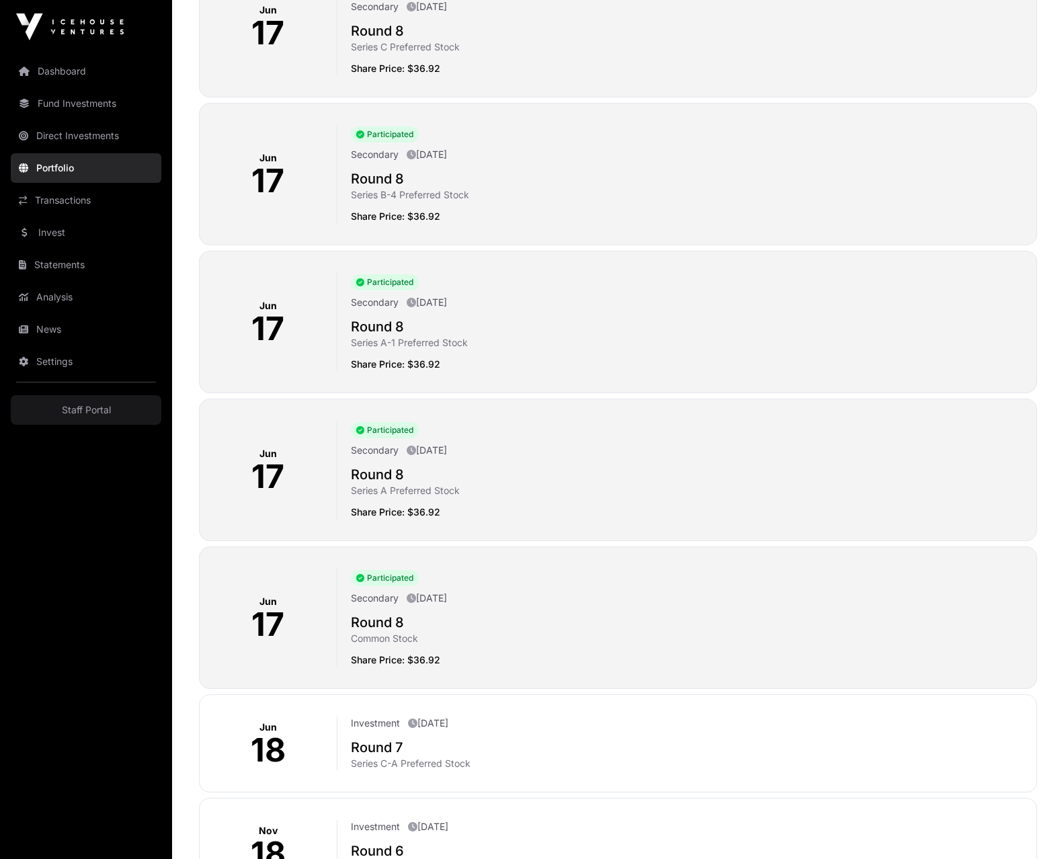
click at [511, 283] on div "Participated" at bounding box center [688, 281] width 675 height 17
click at [528, 533] on div "Jun 17 Participated Secondary June 17th 2025 Round 8 Series A Preferred Stock S…" at bounding box center [618, 470] width 838 height 142
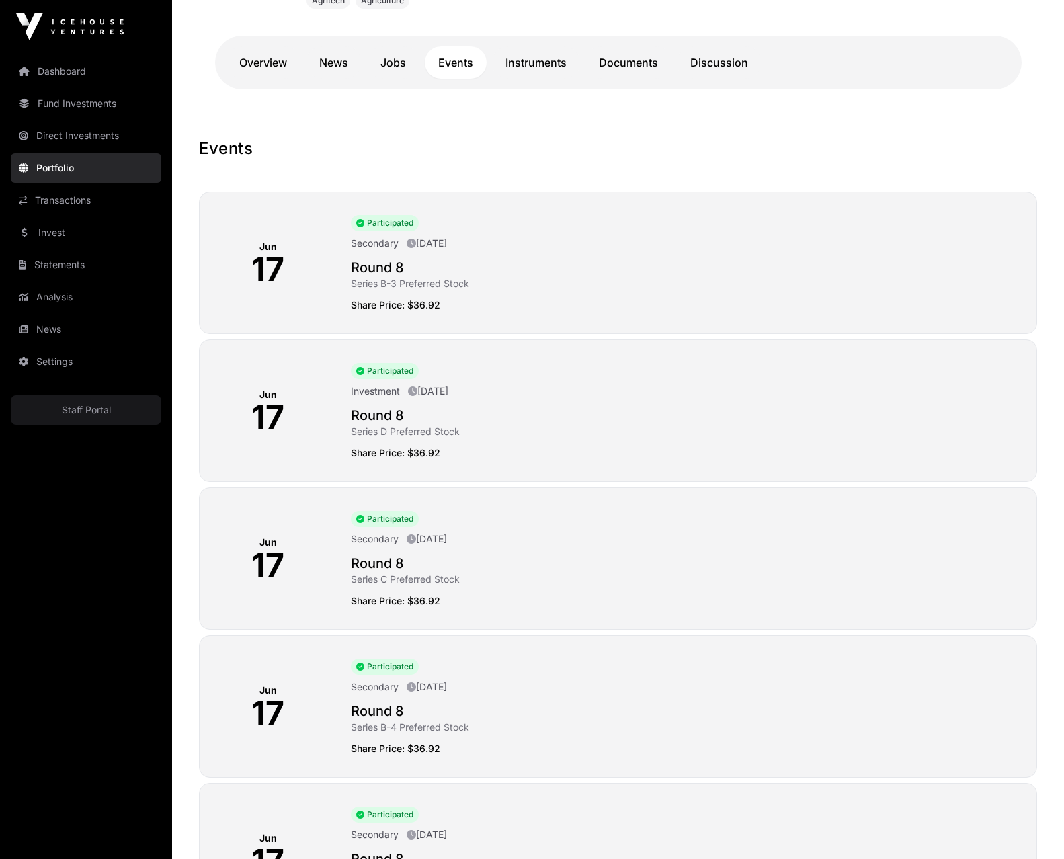
scroll to position [0, 0]
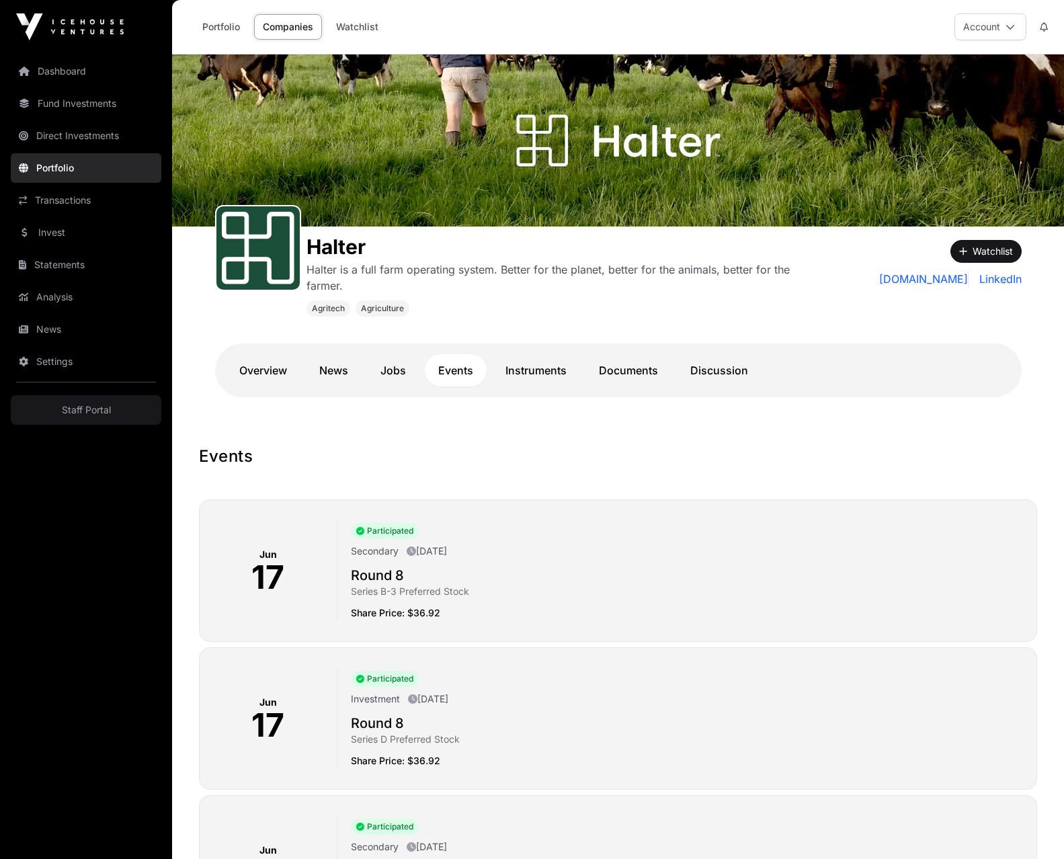
click at [522, 383] on link "Instruments" at bounding box center [536, 370] width 88 height 32
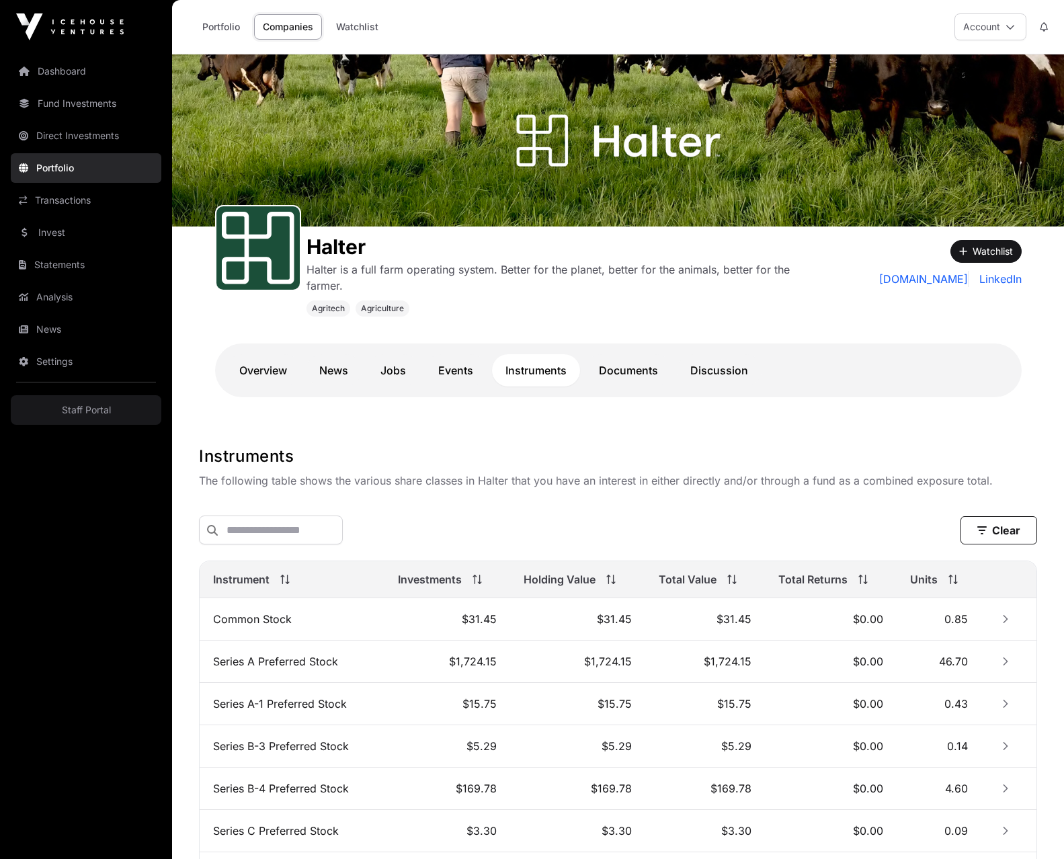
scroll to position [194, 0]
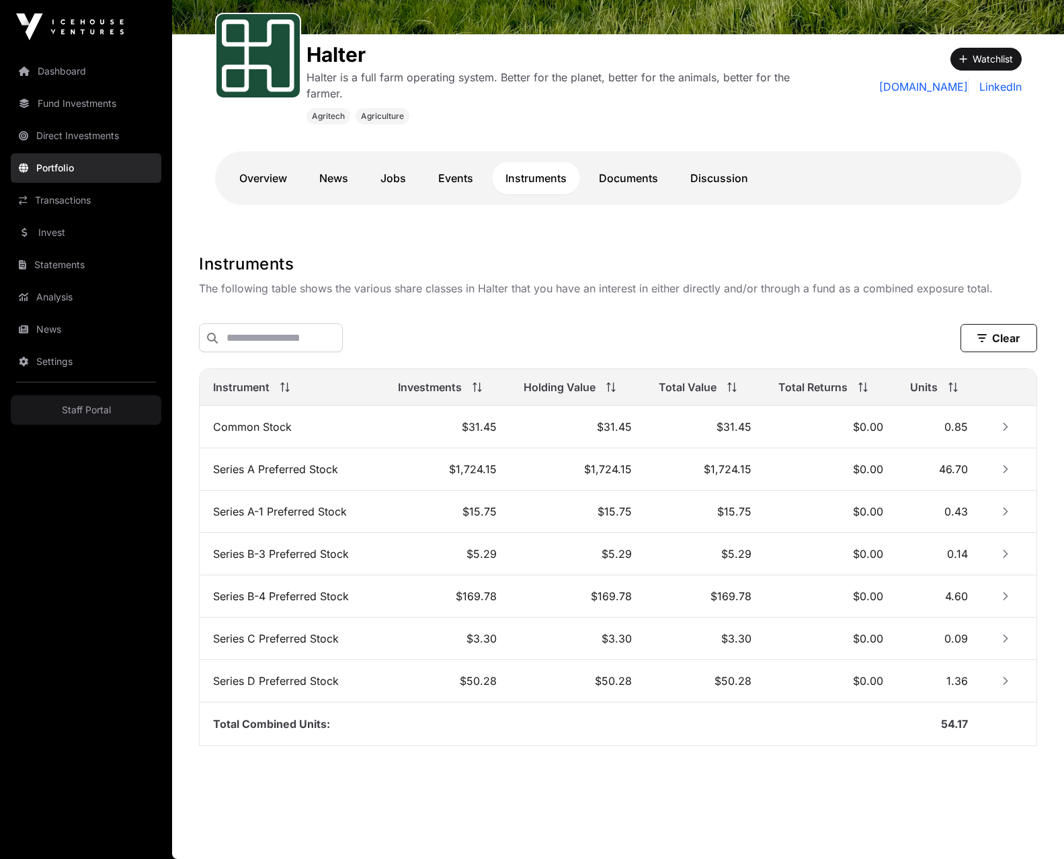
click at [481, 266] on h1 "Instruments" at bounding box center [618, 264] width 838 height 22
click at [268, 180] on link "Overview" at bounding box center [263, 178] width 75 height 32
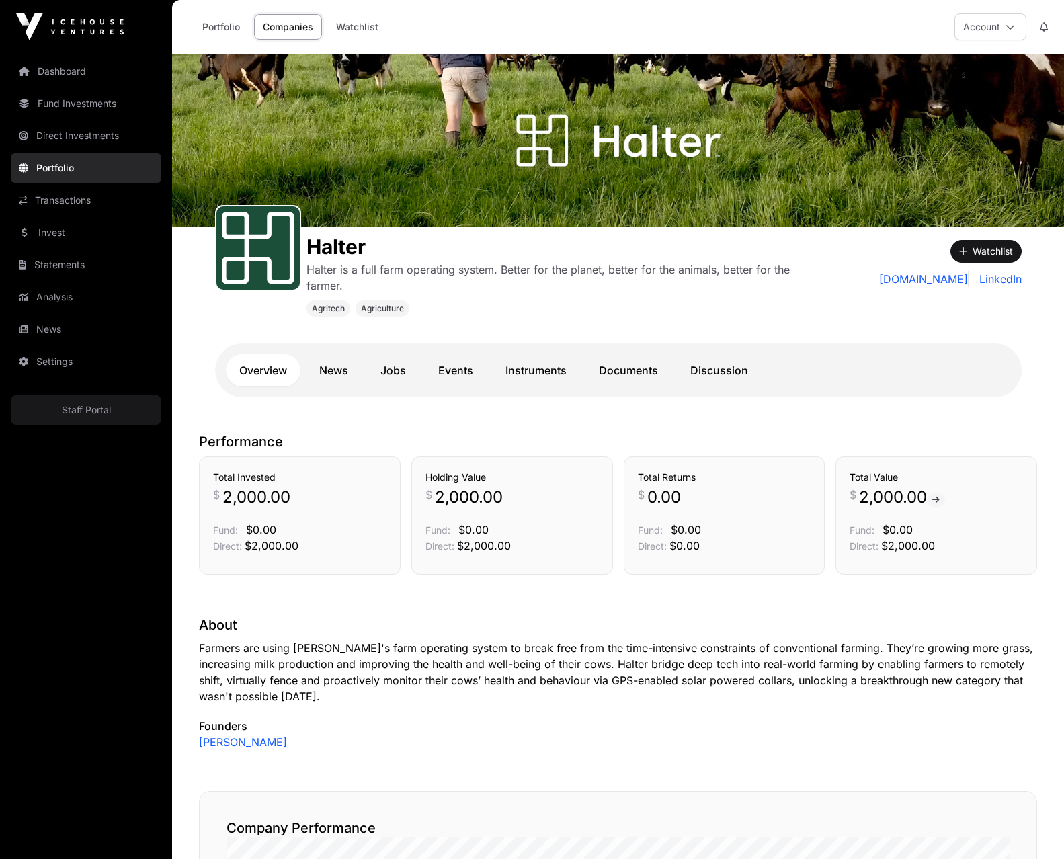
click at [559, 374] on link "Instruments" at bounding box center [536, 370] width 88 height 32
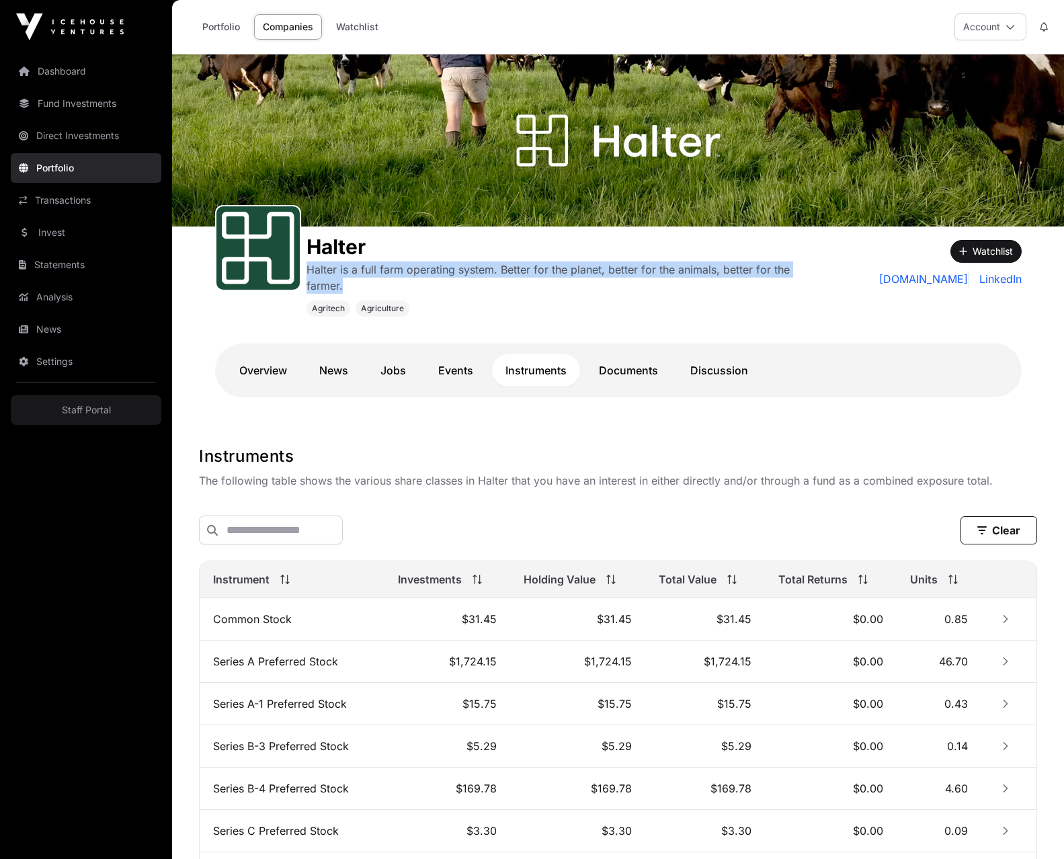
drag, startPoint x: 343, startPoint y: 286, endPoint x: 307, endPoint y: 270, distance: 39.1
click at [307, 270] on p "Halter is a full farm operating system. Better for the planet, better for the a…" at bounding box center [563, 277] width 514 height 32
copy p "Halter is a full farm operating system. Better for the planet, better for the a…"
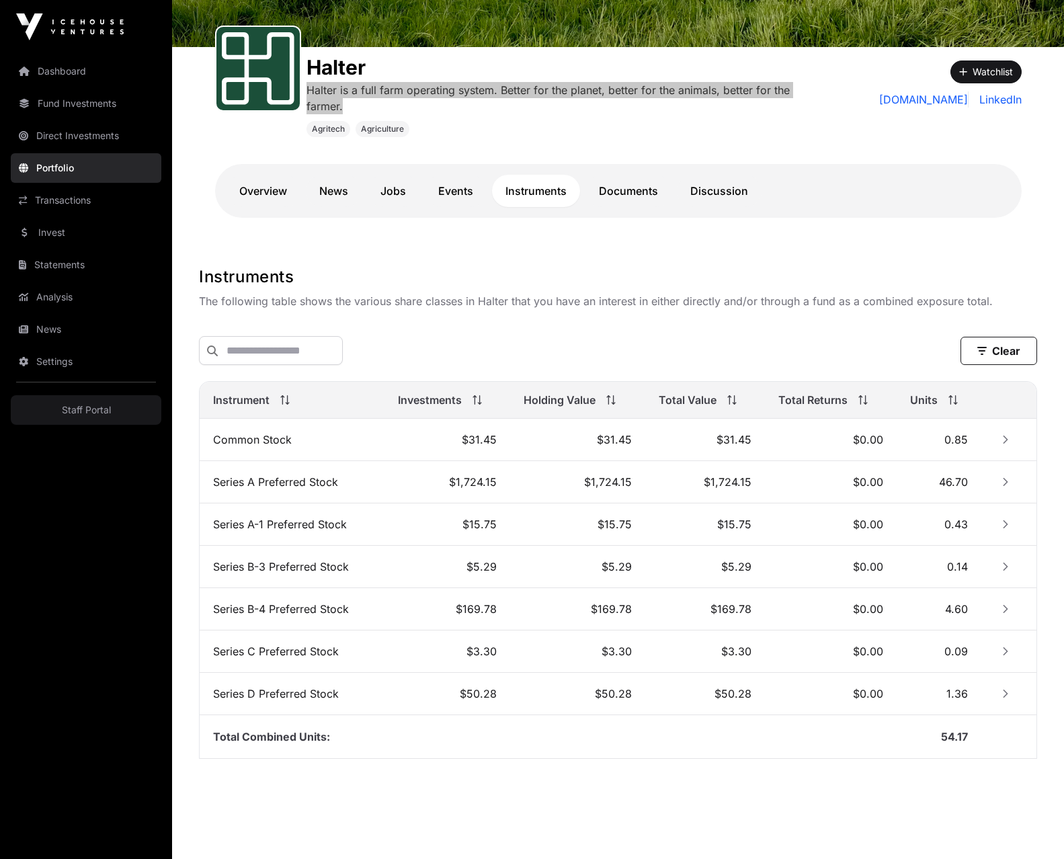
scroll to position [194, 0]
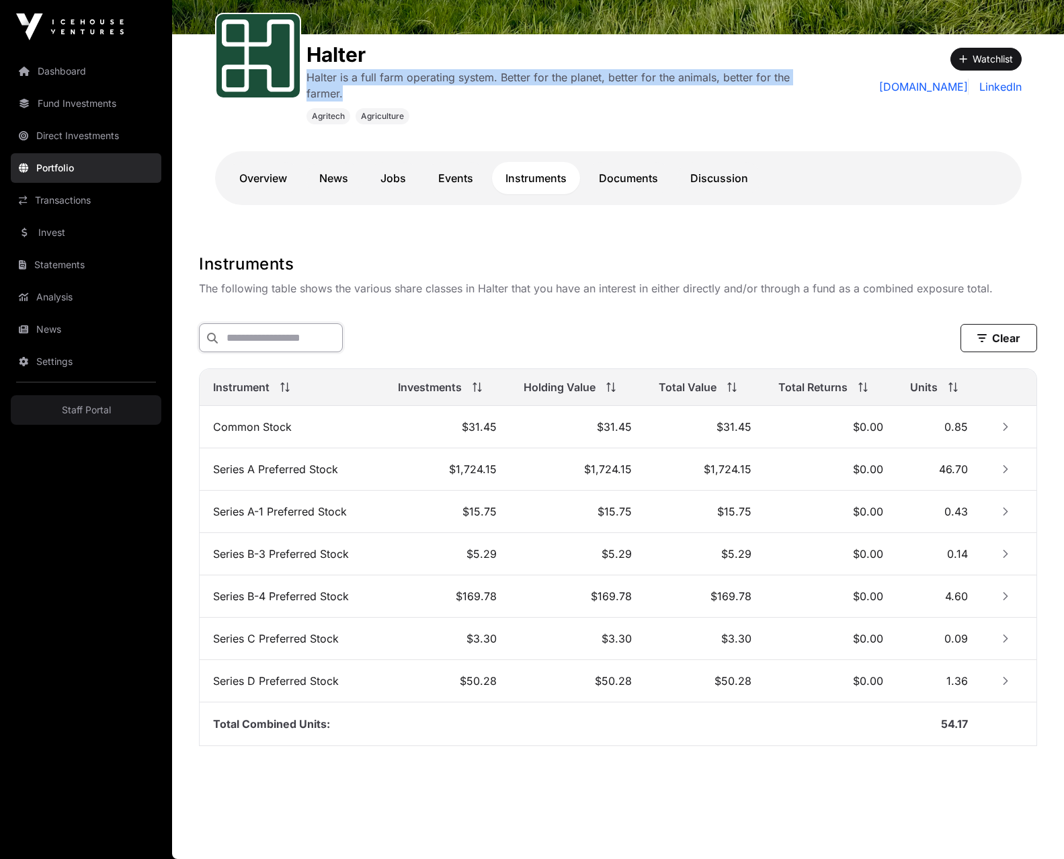
click at [316, 335] on input "text" at bounding box center [271, 337] width 144 height 29
click at [645, 320] on div "Clear" at bounding box center [618, 338] width 838 height 50
click at [992, 333] on button "Clear" at bounding box center [999, 338] width 77 height 28
click at [312, 336] on input "text" at bounding box center [271, 337] width 144 height 29
click at [497, 267] on h1 "Instruments" at bounding box center [618, 264] width 838 height 22
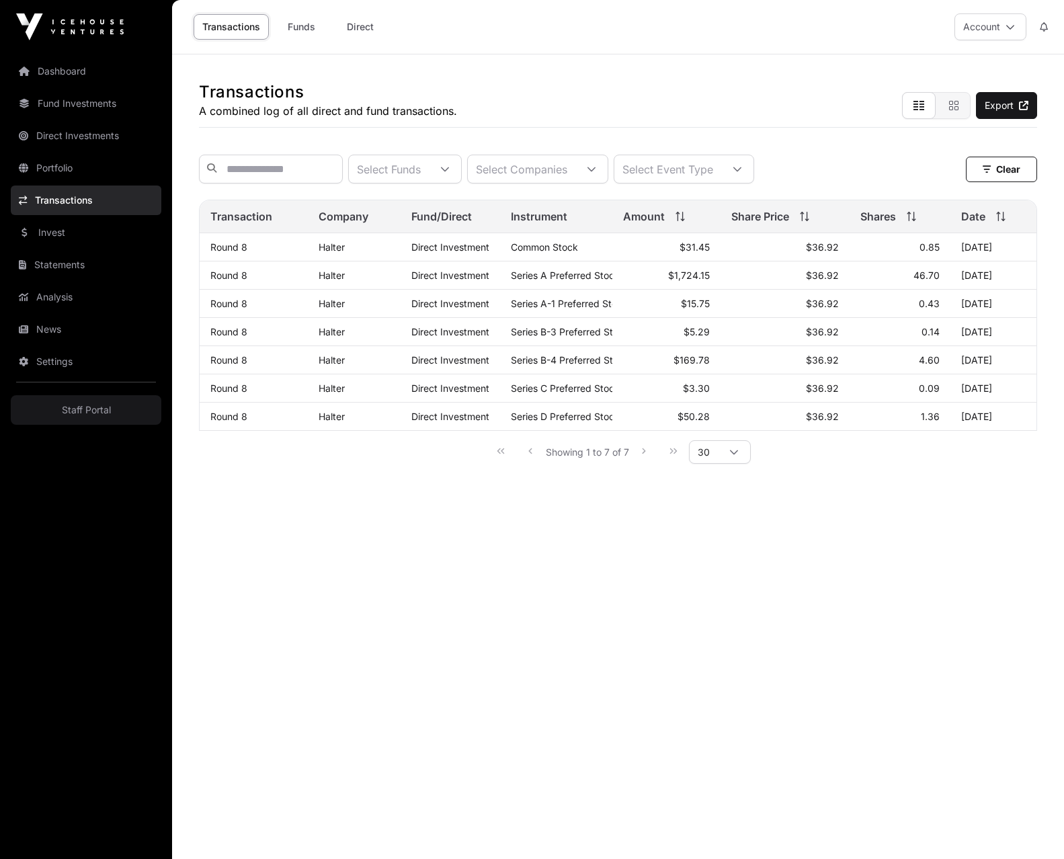
click at [382, 257] on td "Halter" at bounding box center [354, 247] width 93 height 28
click at [389, 292] on td "Halter" at bounding box center [354, 304] width 93 height 28
click at [391, 323] on td "Halter" at bounding box center [354, 332] width 93 height 28
click at [390, 256] on td "Halter" at bounding box center [354, 247] width 93 height 28
click at [678, 394] on td "$3.30" at bounding box center [666, 388] width 108 height 28
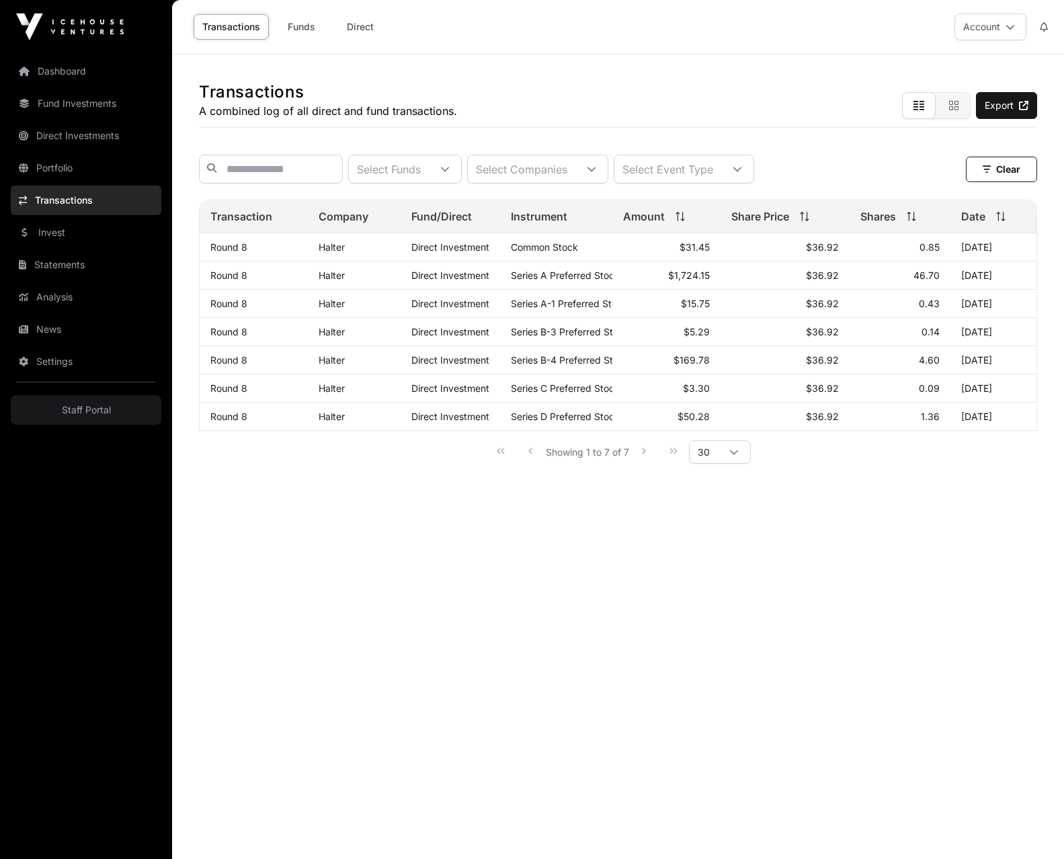
click at [948, 104] on icon "button" at bounding box center [953, 105] width 11 height 11
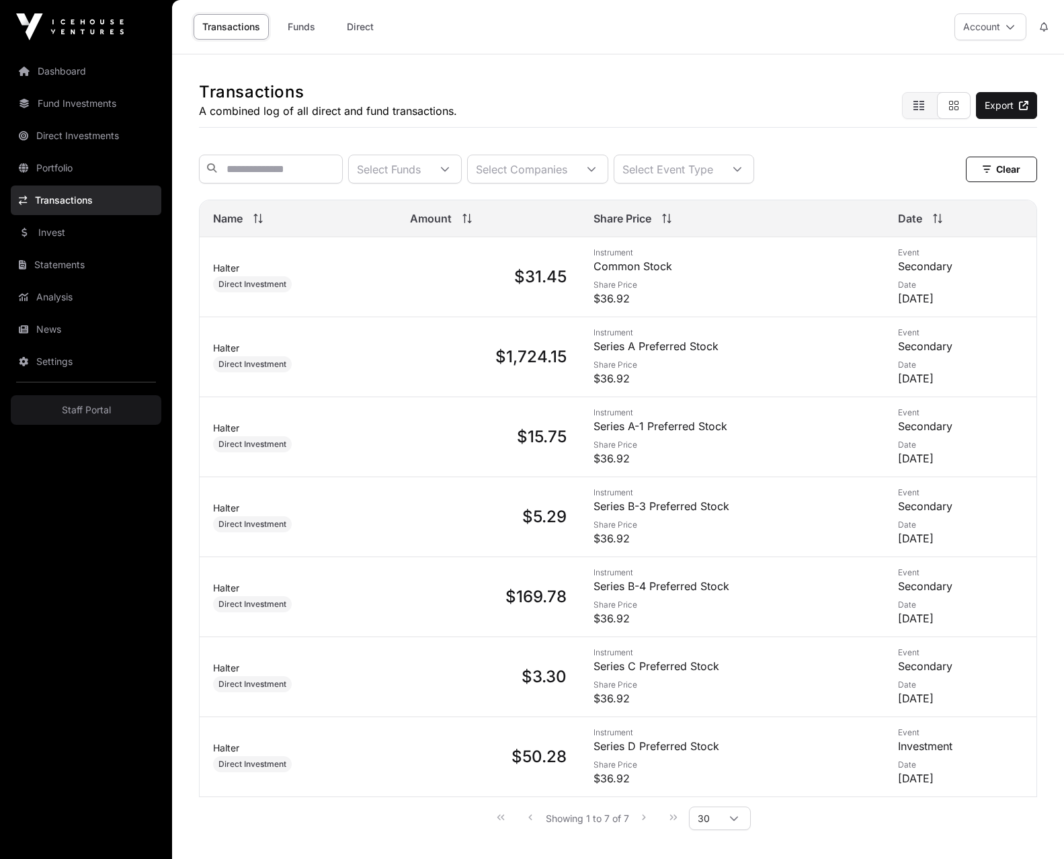
click at [917, 116] on button "button" at bounding box center [919, 105] width 34 height 27
